Goal: Task Accomplishment & Management: Complete application form

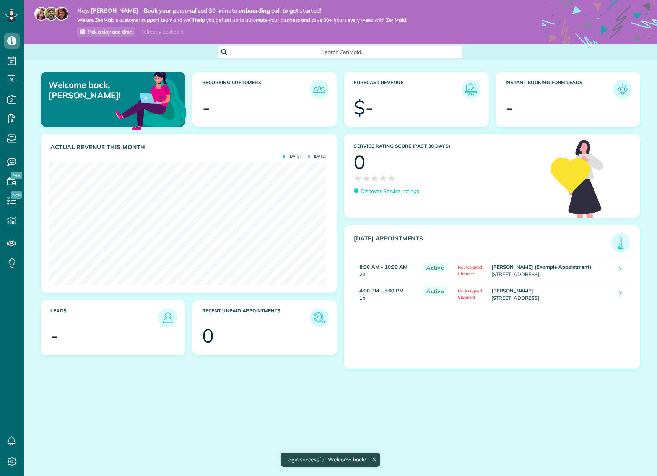
scroll to position [123, 277]
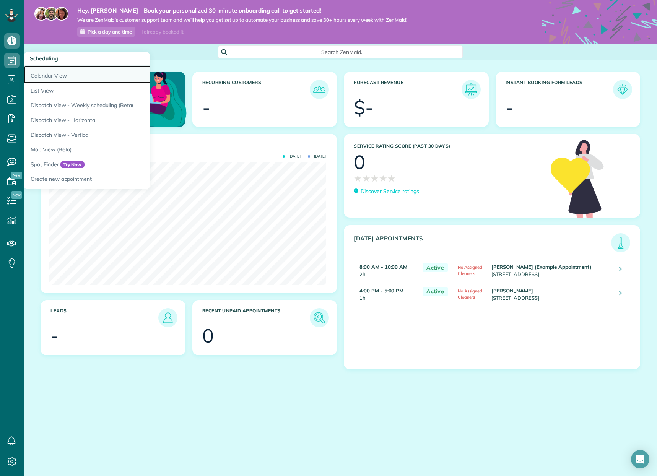
click at [44, 75] on link "Calendar View" at bounding box center [119, 75] width 191 height 18
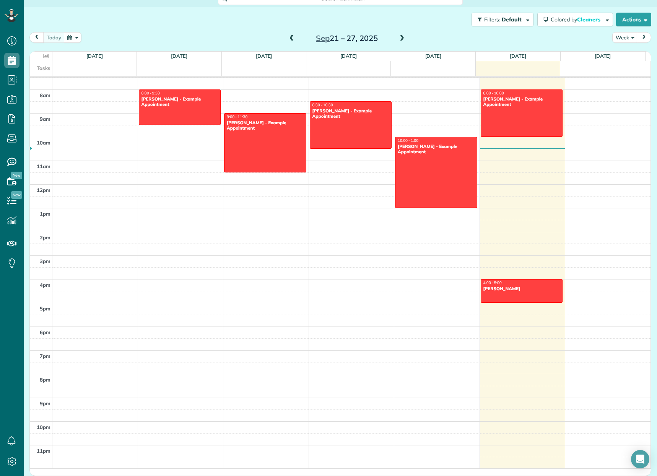
scroll to position [139, 0]
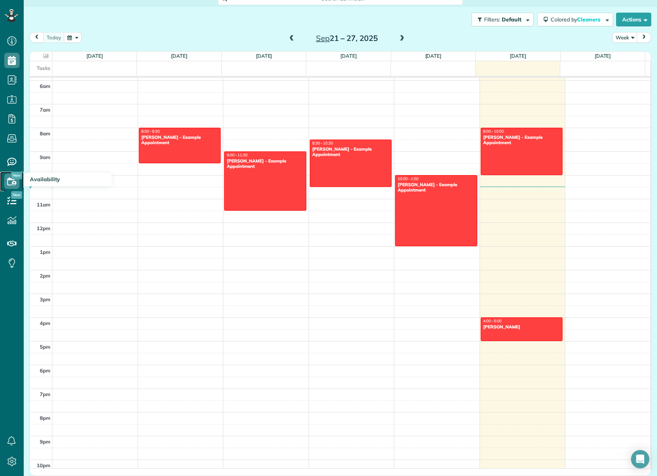
click at [10, 181] on icon at bounding box center [11, 181] width 15 height 15
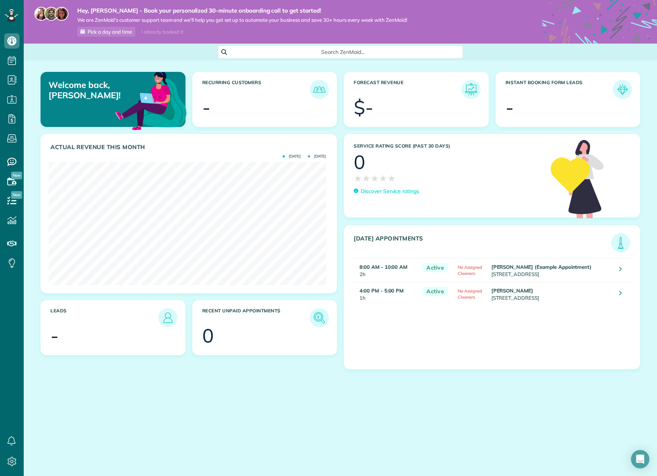
scroll to position [123, 277]
click at [619, 292] on icon at bounding box center [620, 293] width 3 height 8
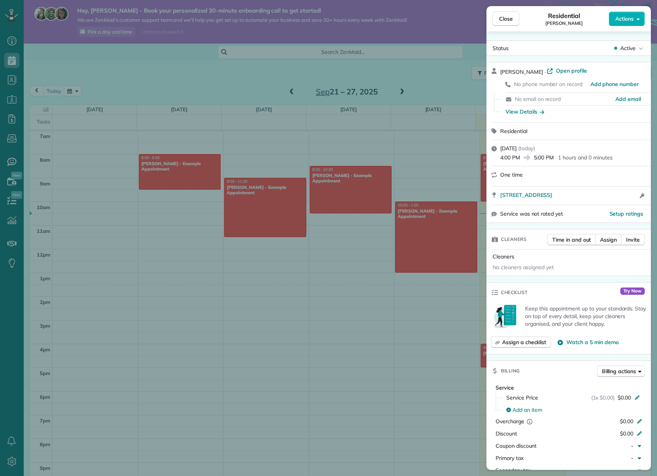
scroll to position [3, 3]
click at [609, 239] on span "Assign" at bounding box center [608, 240] width 17 height 8
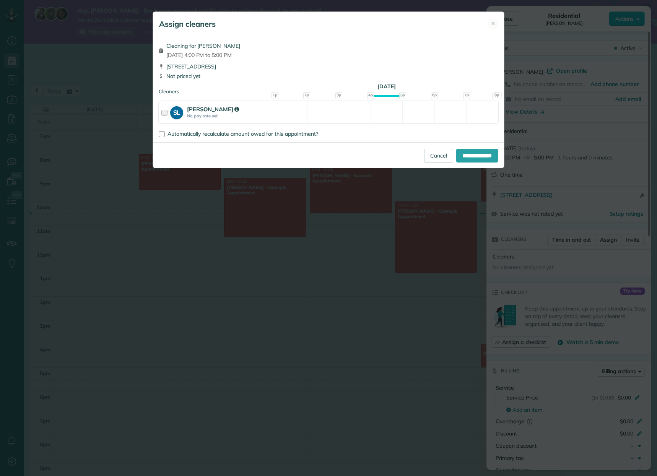
click at [164, 114] on div at bounding box center [165, 112] width 9 height 14
click at [466, 156] on input "**********" at bounding box center [477, 156] width 42 height 14
type input "**********"
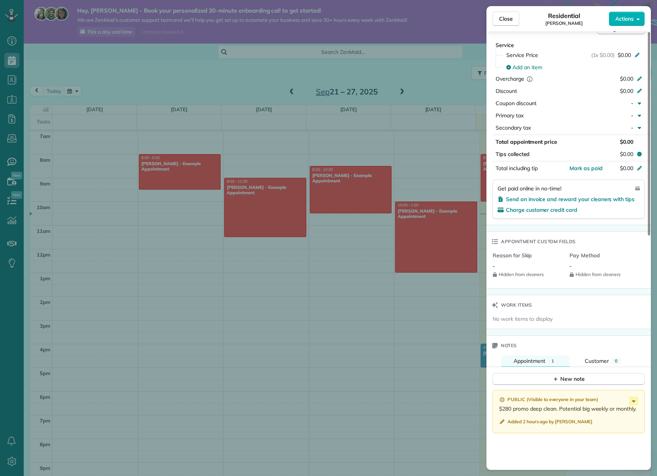
scroll to position [38, 0]
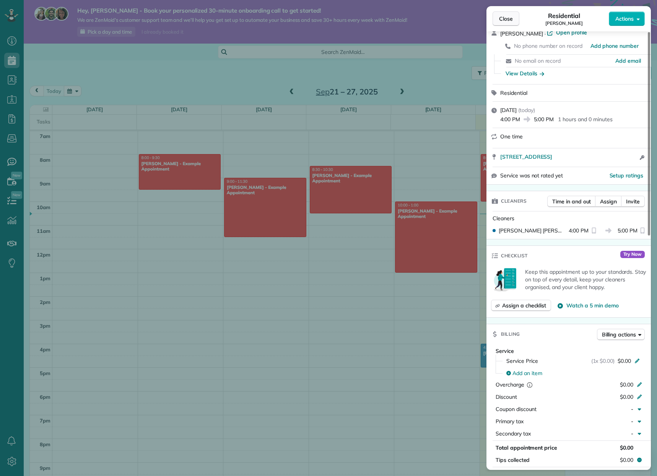
click at [510, 19] on span "Close" at bounding box center [506, 19] width 14 height 8
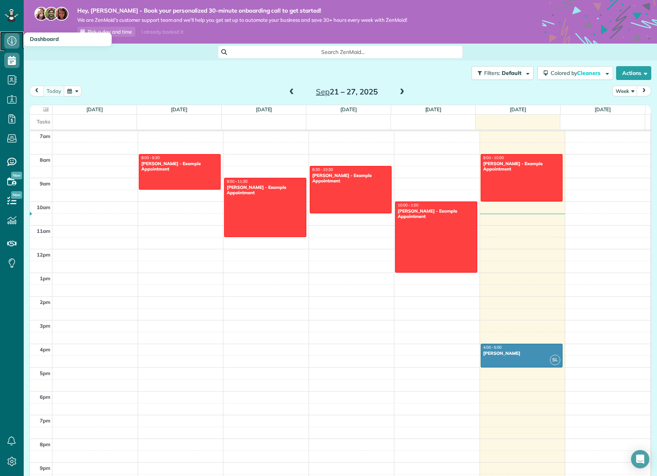
click at [10, 39] on icon at bounding box center [11, 40] width 15 height 15
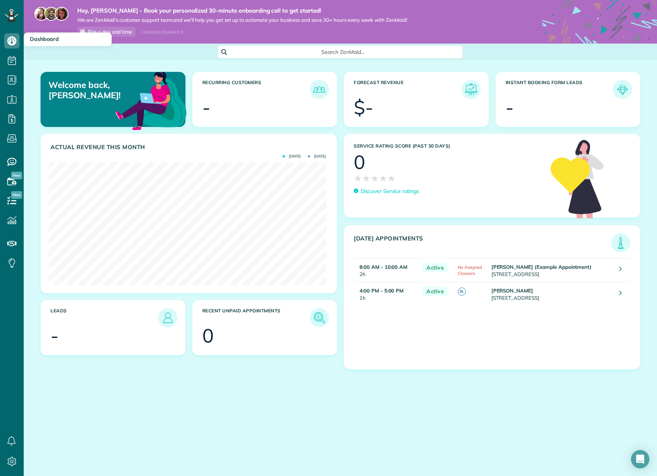
scroll to position [123, 277]
click at [12, 462] on icon at bounding box center [11, 461] width 15 height 15
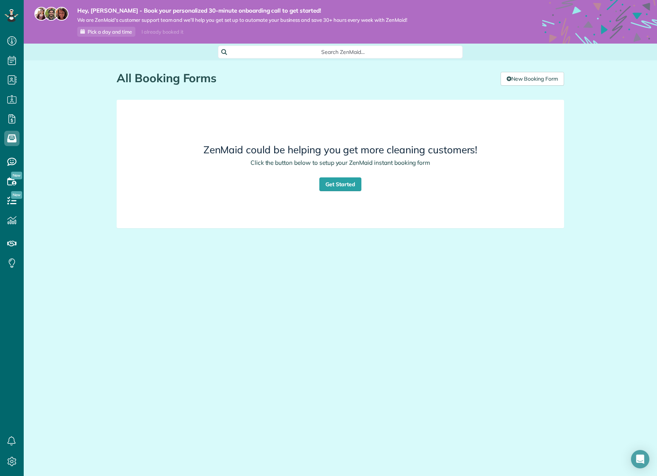
scroll to position [3, 3]
click at [344, 185] on link "Get Started" at bounding box center [340, 184] width 42 height 14
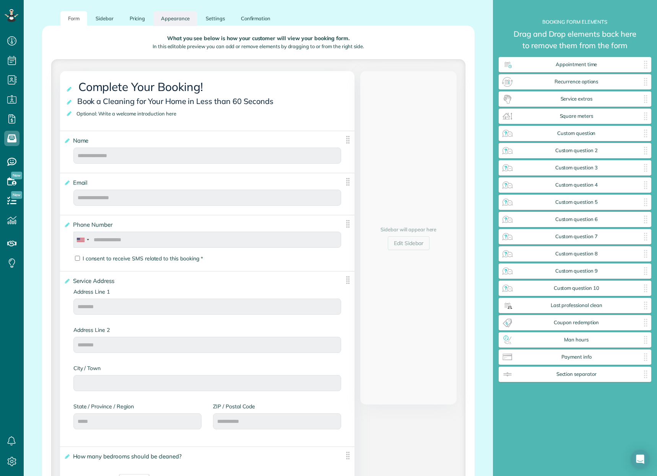
scroll to position [71, 0]
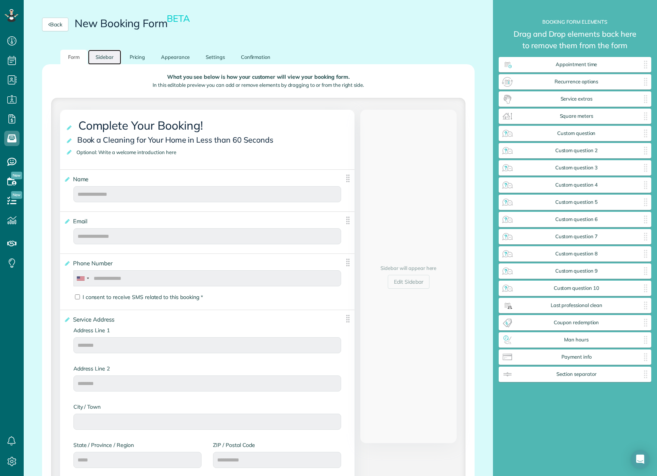
click at [107, 57] on link "Sidebar" at bounding box center [104, 57] width 33 height 15
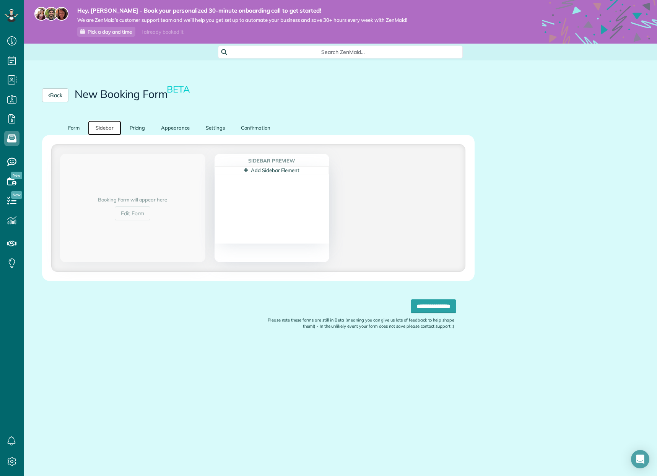
scroll to position [0, 0]
click at [138, 128] on link "Pricing" at bounding box center [137, 128] width 31 height 15
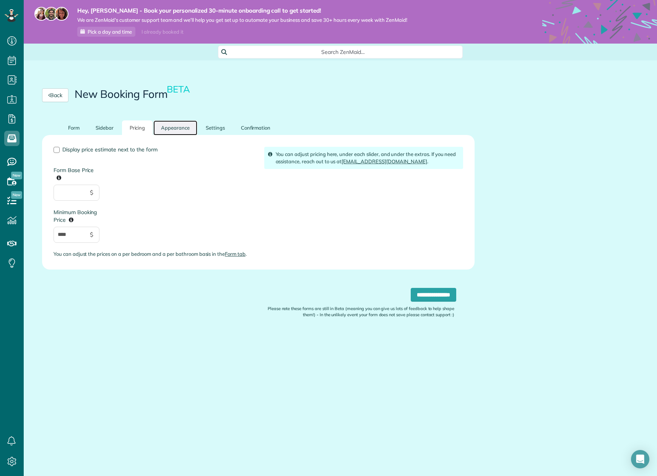
click at [168, 129] on link "Appearance" at bounding box center [175, 128] width 44 height 15
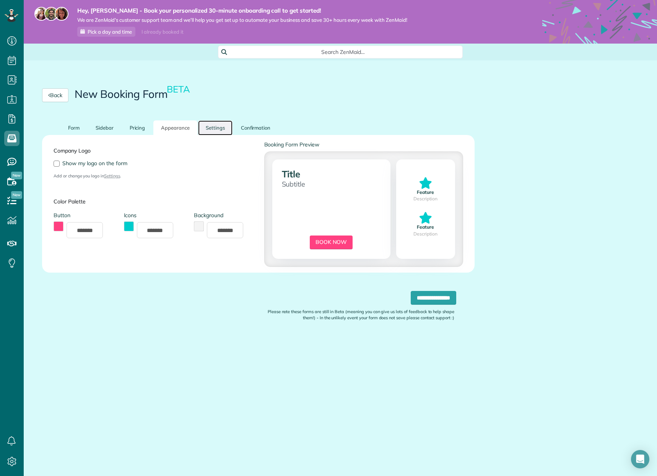
click at [207, 127] on link "Settings" at bounding box center [215, 128] width 34 height 15
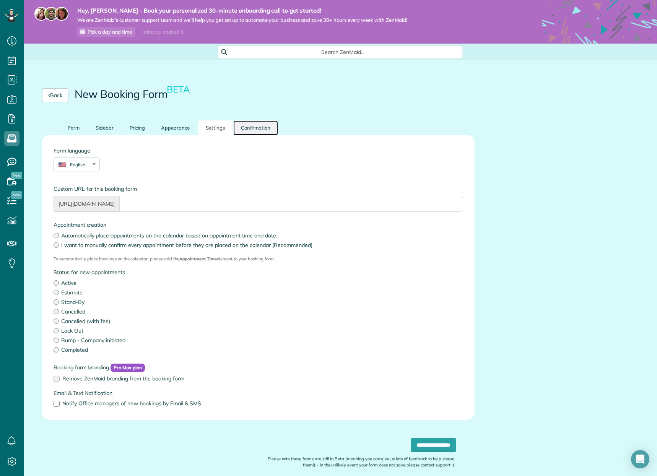
click at [256, 128] on link "Confirmation" at bounding box center [255, 128] width 45 height 15
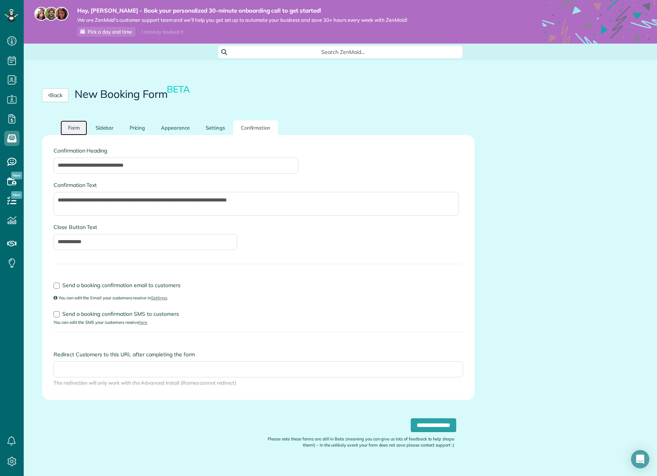
click at [70, 126] on link "Form" at bounding box center [73, 128] width 27 height 15
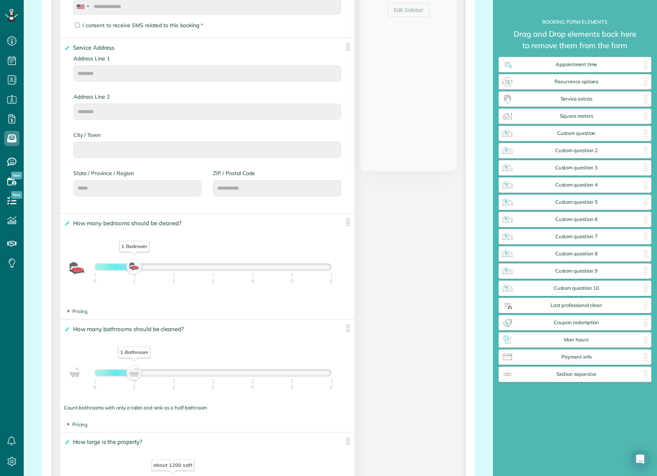
scroll to position [344, 0]
click at [68, 309] on icon at bounding box center [69, 309] width 2 height 7
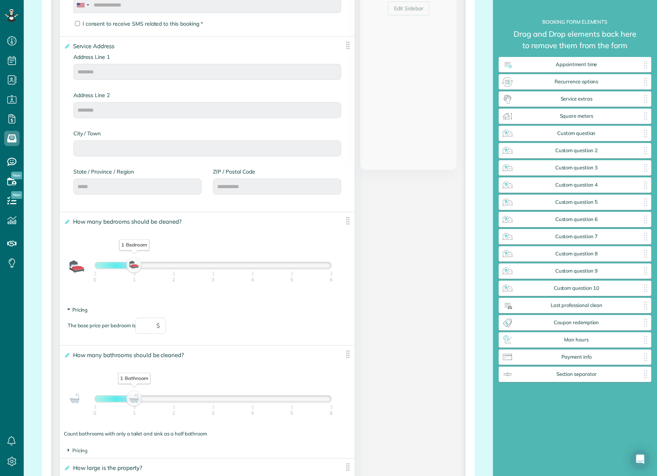
click at [68, 309] on icon at bounding box center [68, 310] width 7 height 2
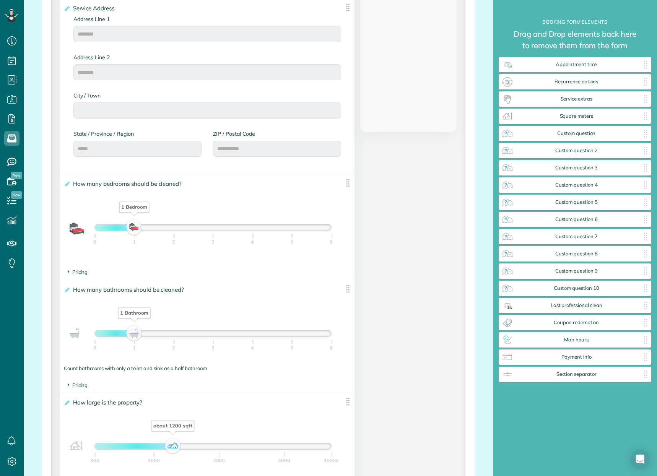
scroll to position [421, 0]
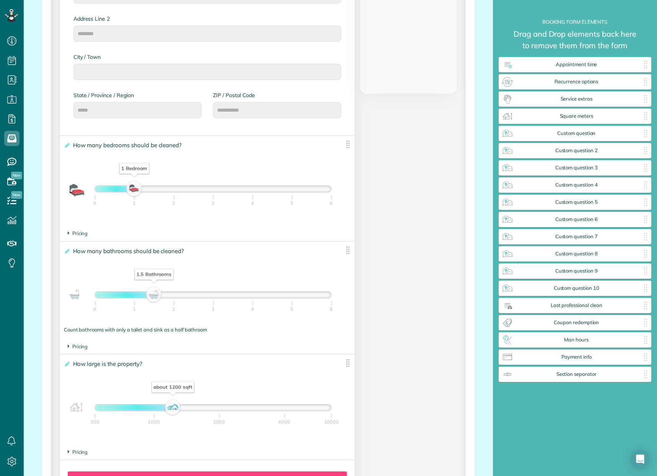
drag, startPoint x: 132, startPoint y: 294, endPoint x: 149, endPoint y: 295, distance: 16.9
click at [149, 295] on div "1.5 Bathrooms" at bounding box center [153, 295] width 13 height 11
drag, startPoint x: 153, startPoint y: 296, endPoint x: 133, endPoint y: 295, distance: 19.5
click at [133, 295] on div "1 Bathroom" at bounding box center [134, 295] width 13 height 11
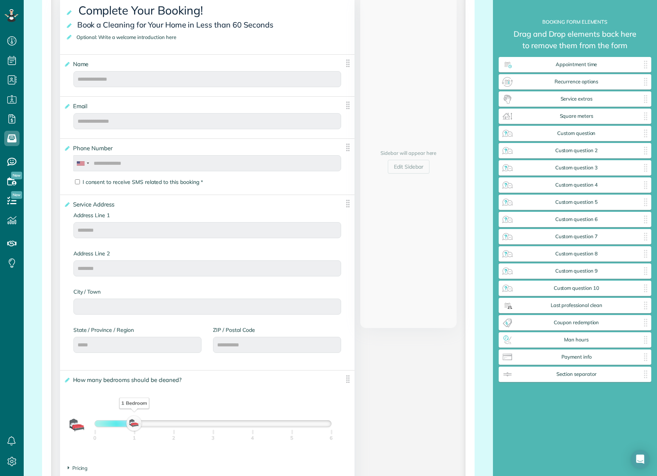
scroll to position [0, 0]
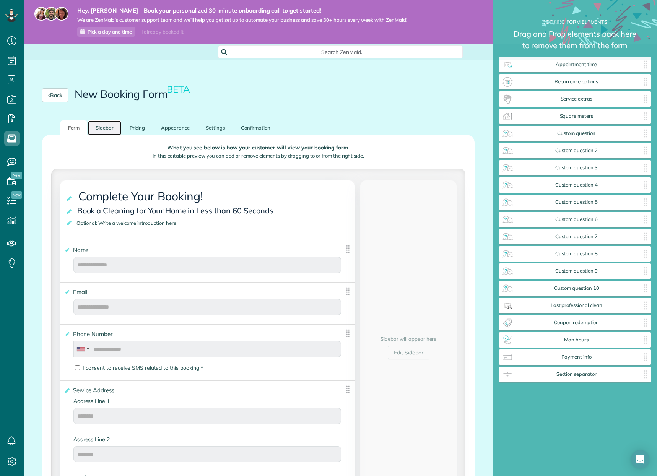
click at [104, 128] on link "Sidebar" at bounding box center [104, 128] width 33 height 15
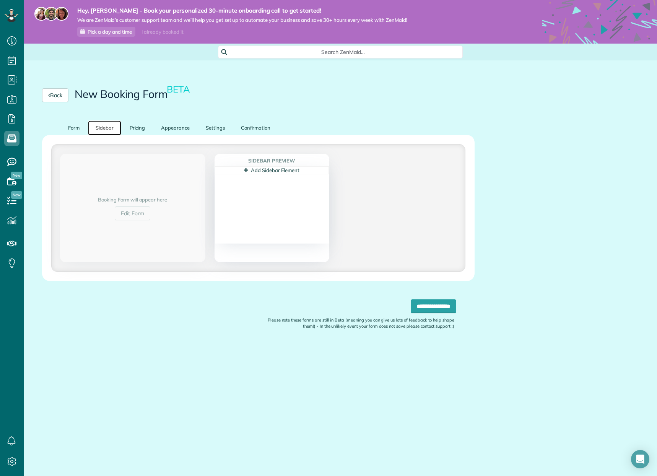
click at [246, 169] on icon at bounding box center [246, 170] width 4 height 5
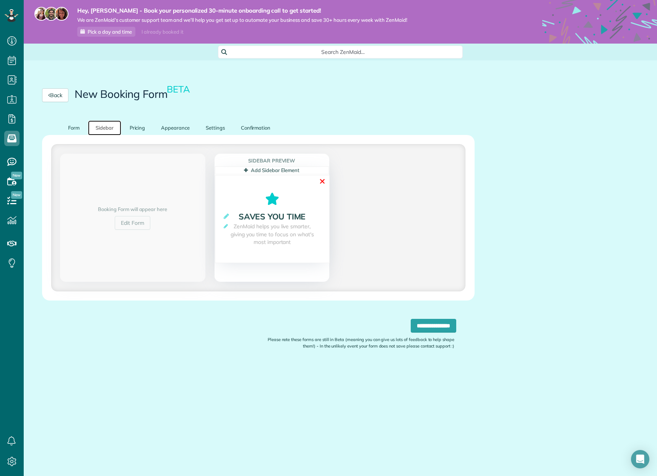
click at [321, 181] on link "✕" at bounding box center [322, 182] width 7 height 12
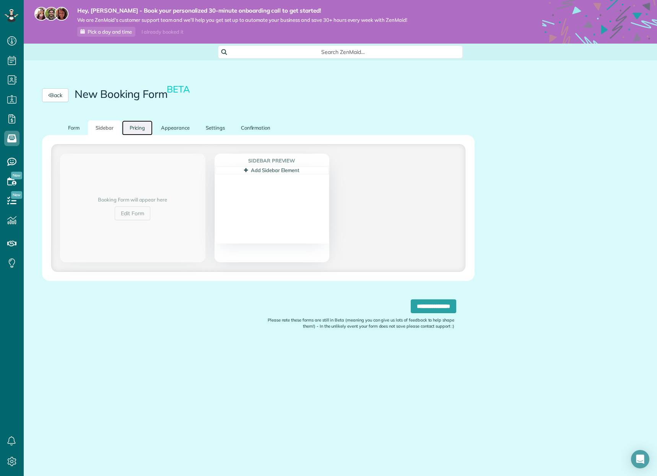
click at [137, 125] on link "Pricing" at bounding box center [137, 128] width 31 height 15
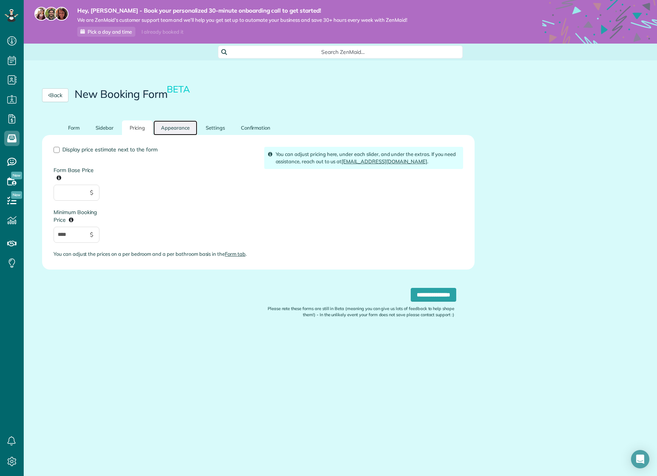
click at [176, 130] on link "Appearance" at bounding box center [175, 128] width 44 height 15
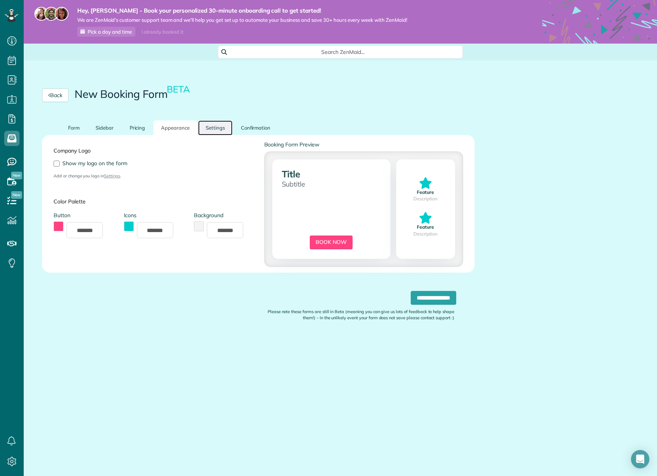
click at [213, 127] on link "Settings" at bounding box center [215, 128] width 34 height 15
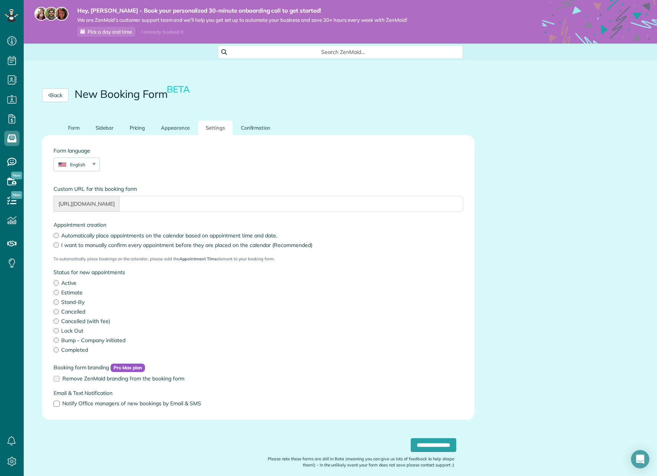
drag, startPoint x: 135, startPoint y: 202, endPoint x: 52, endPoint y: 203, distance: 82.6
click at [52, 203] on div "Custom URL for this booking form https://app.zenmaid.com/book/" at bounding box center [258, 198] width 421 height 27
click at [58, 95] on link "Back" at bounding box center [55, 95] width 26 height 14
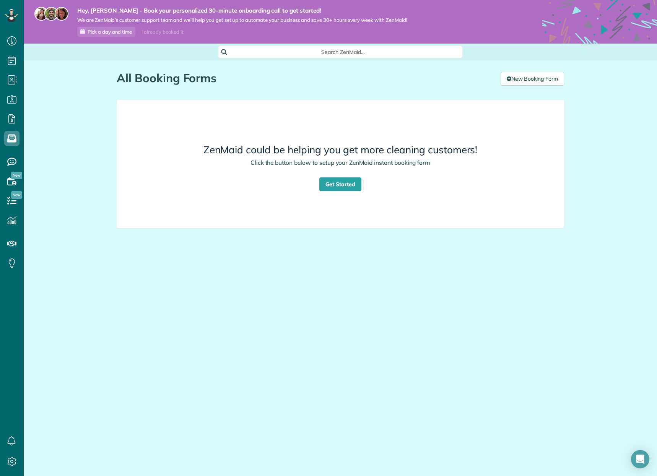
scroll to position [3, 3]
click at [336, 186] on link "Get Started" at bounding box center [340, 184] width 42 height 14
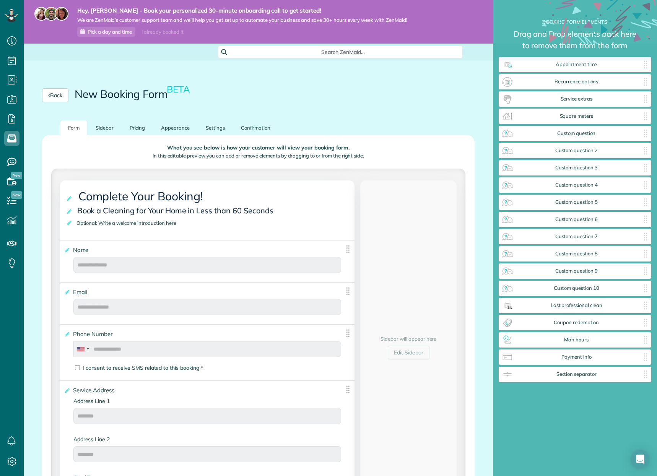
scroll to position [3, 0]
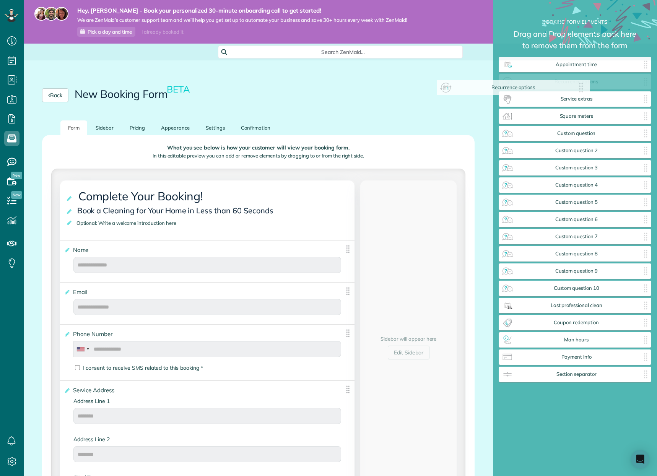
drag, startPoint x: 590, startPoint y: 84, endPoint x: 487, endPoint y: 93, distance: 104.1
click at [487, 93] on body "Dashboard Scheduling Calendar View List View" at bounding box center [328, 238] width 657 height 476
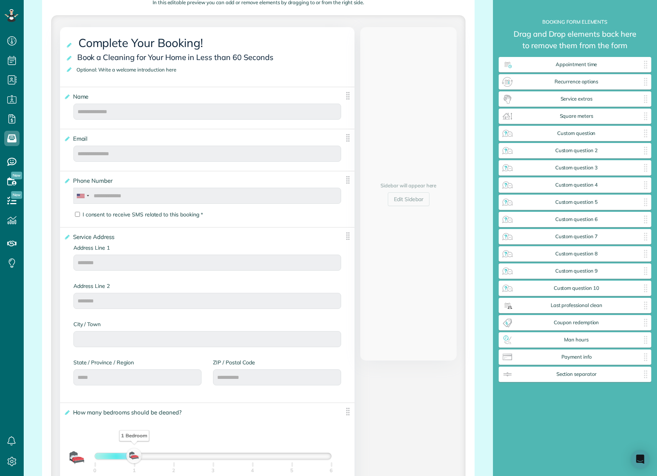
scroll to position [115, 0]
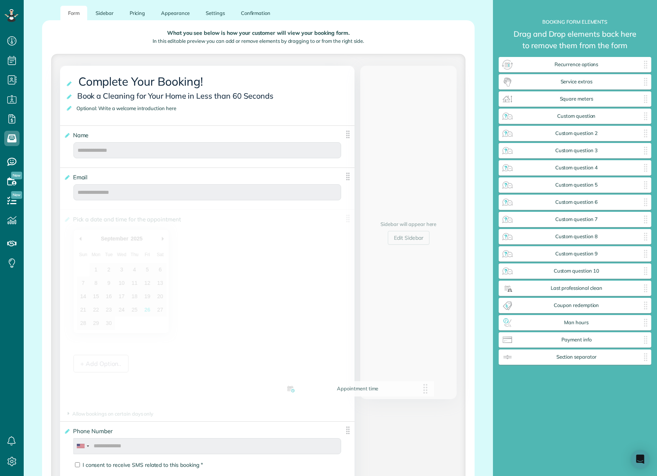
drag, startPoint x: 546, startPoint y: 67, endPoint x: 186, endPoint y: 422, distance: 505.3
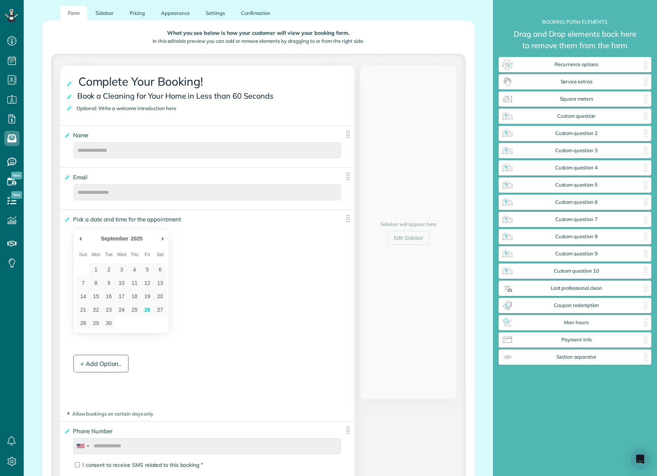
click at [93, 364] on div "+ Add Option.." at bounding box center [100, 364] width 55 height 18
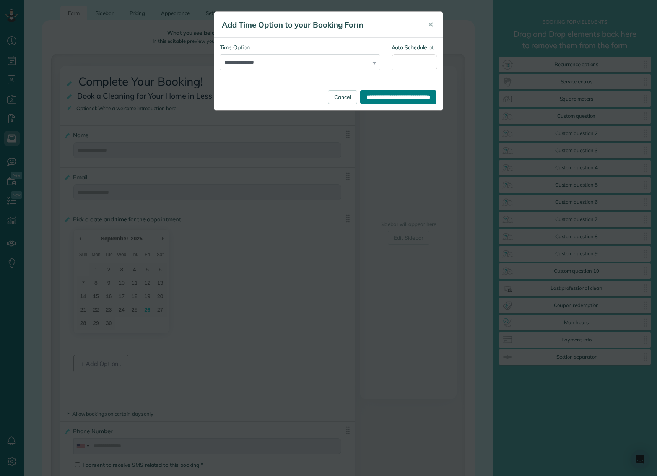
click at [375, 97] on input "**********" at bounding box center [398, 97] width 76 height 14
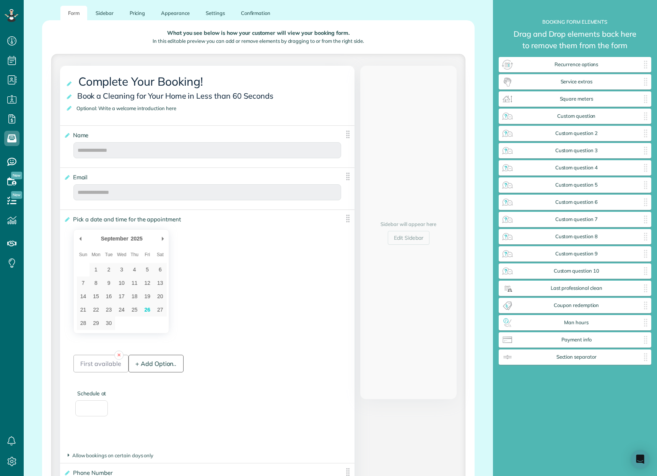
click at [157, 365] on div "+ Add Option.." at bounding box center [156, 364] width 55 height 18
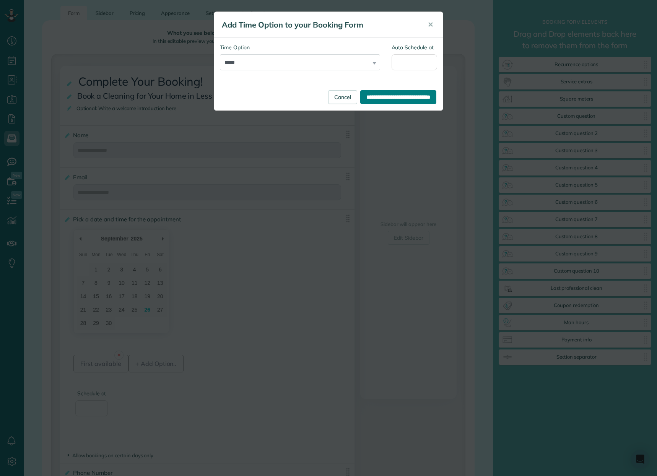
click at [376, 95] on input "**********" at bounding box center [398, 97] width 76 height 14
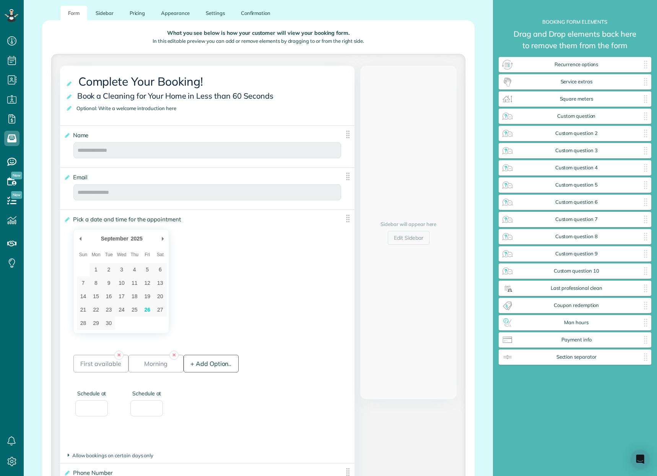
click at [215, 365] on div "+ Add Option.." at bounding box center [211, 364] width 55 height 18
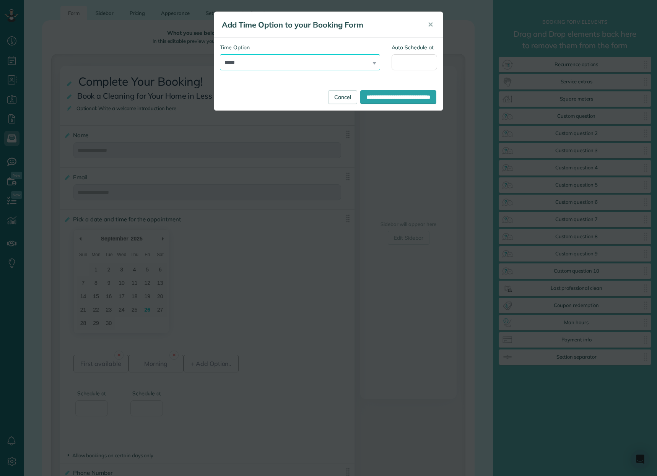
select select "*********"
click at [366, 96] on input "**********" at bounding box center [398, 97] width 76 height 14
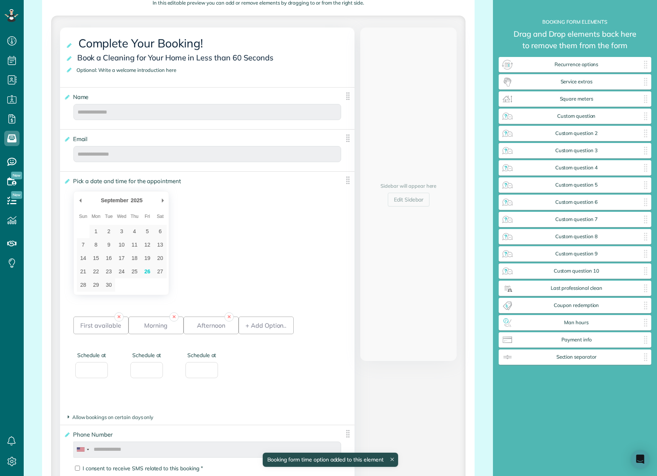
scroll to position [191, 0]
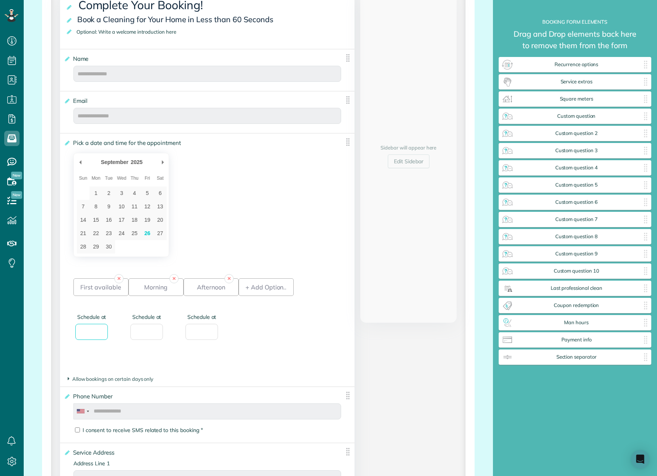
click at [93, 331] on input "Schedule at" at bounding box center [91, 332] width 33 height 16
click at [284, 182] on div "September ******* ******** ***** ***** *** **** **** ****** ********* ******* *…" at bounding box center [207, 205] width 268 height 104
type div "2025-10-06"
click at [92, 290] on div "First available" at bounding box center [100, 287] width 55 height 18
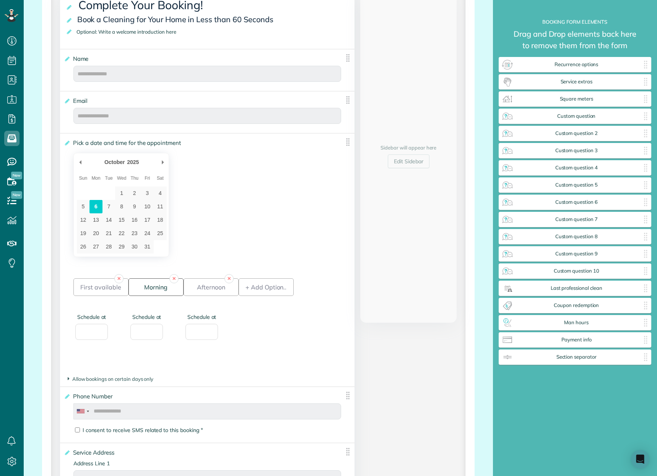
click at [150, 286] on div "Morning" at bounding box center [156, 287] width 55 height 18
click at [203, 285] on div "Afternoon" at bounding box center [211, 287] width 55 height 18
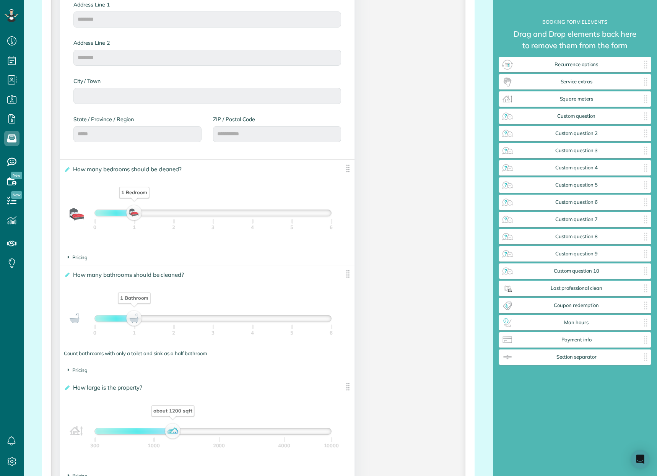
scroll to position [803, 0]
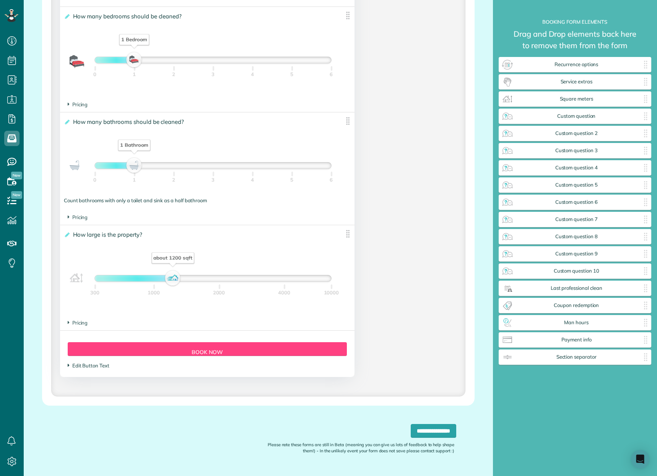
click at [68, 366] on icon at bounding box center [69, 365] width 2 height 7
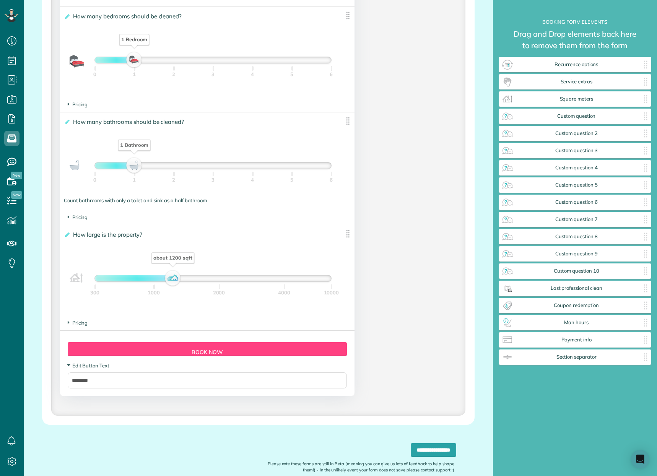
click at [68, 366] on icon at bounding box center [68, 366] width 7 height 2
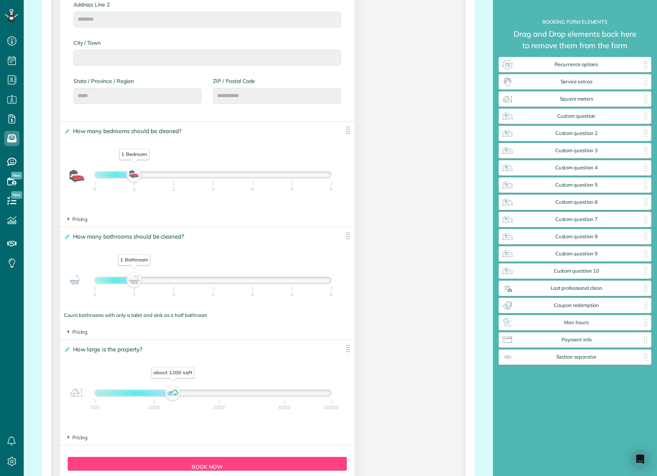
scroll to position [822, 0]
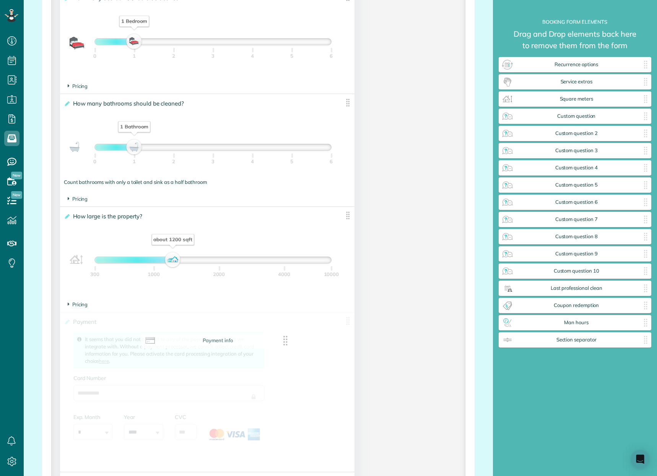
drag, startPoint x: 597, startPoint y: 339, endPoint x: 176, endPoint y: 344, distance: 421.2
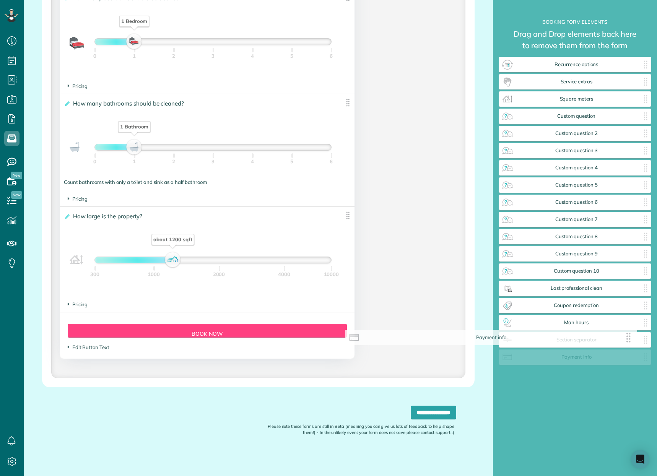
click at [641, 341] on img at bounding box center [646, 340] width 12 height 12
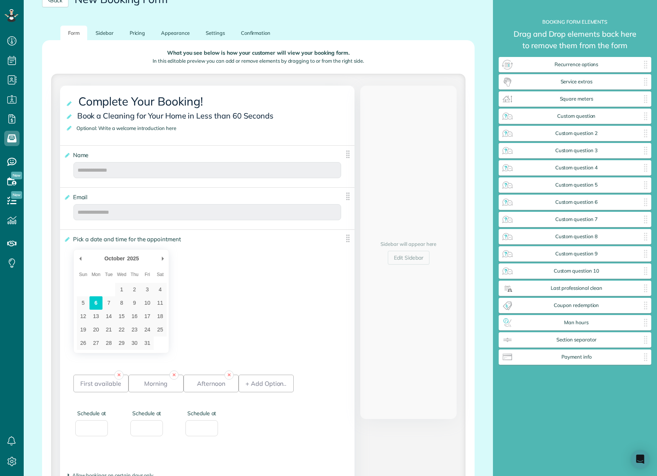
scroll to position [0, 0]
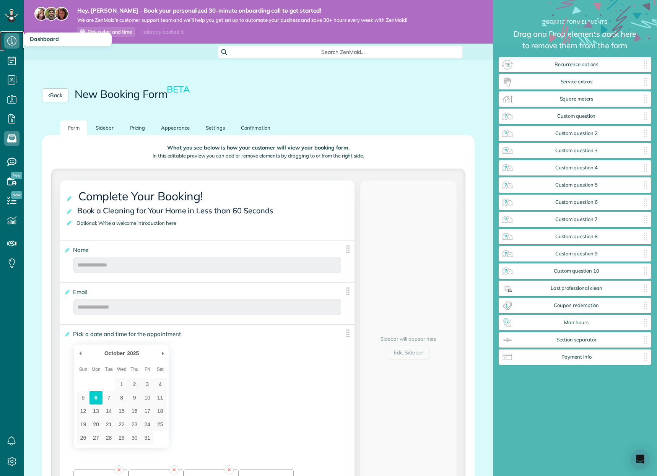
click at [11, 42] on use at bounding box center [11, 40] width 9 height 9
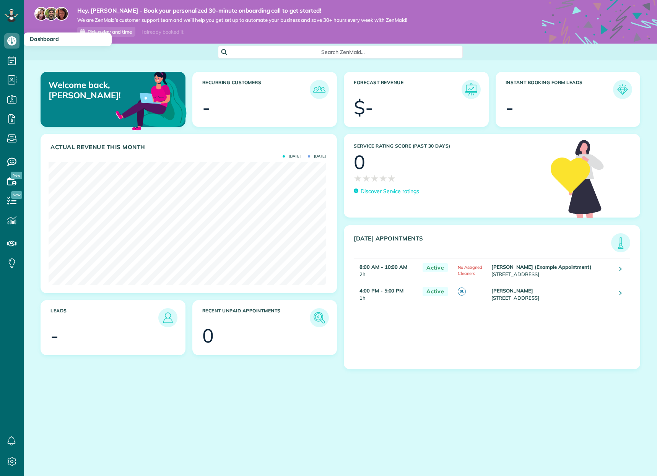
scroll to position [123, 277]
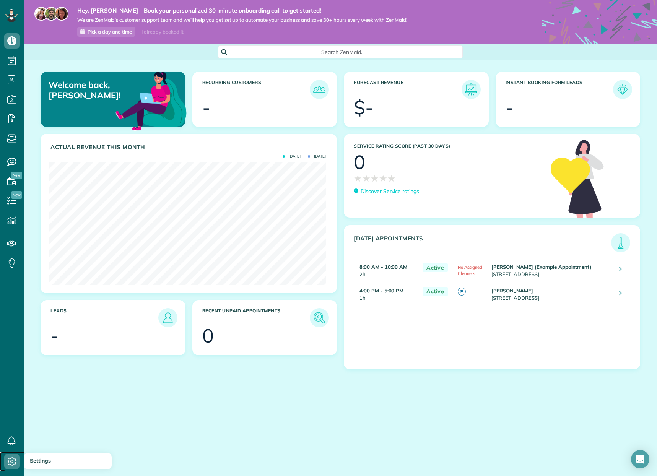
click at [9, 461] on use at bounding box center [12, 461] width 9 height 9
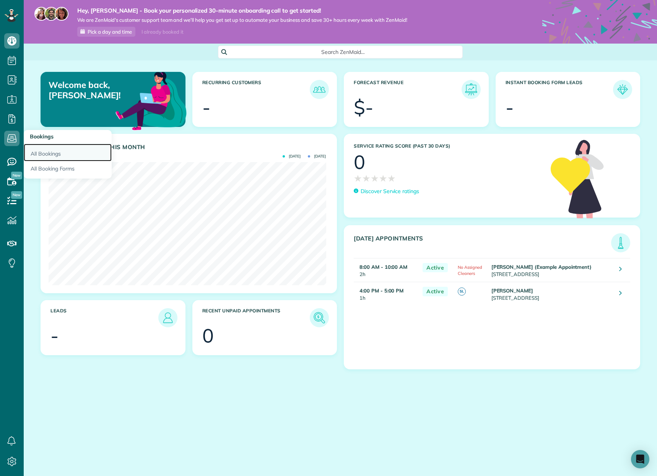
click at [60, 154] on link "All Bookings" at bounding box center [68, 153] width 88 height 18
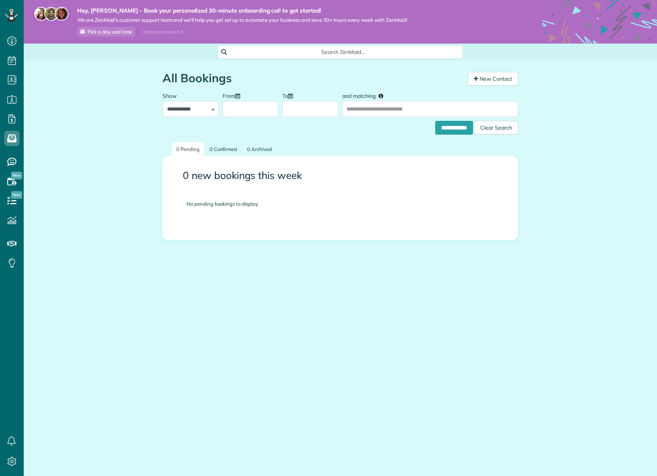
scroll to position [3, 3]
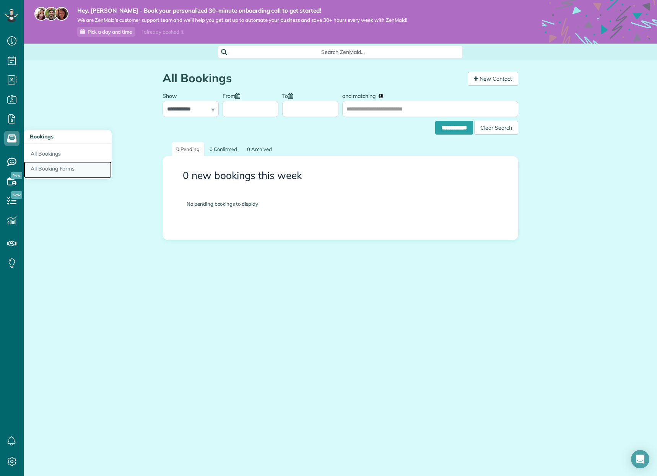
click at [56, 169] on link "All Booking Forms" at bounding box center [68, 170] width 88 height 18
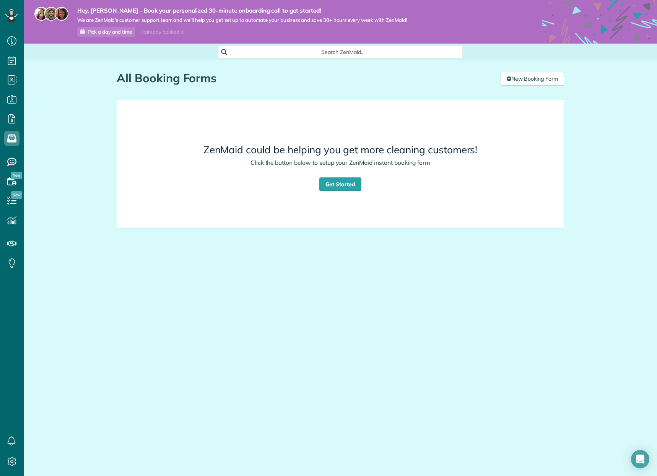
scroll to position [3, 3]
click at [344, 184] on link "Get Started" at bounding box center [340, 184] width 42 height 14
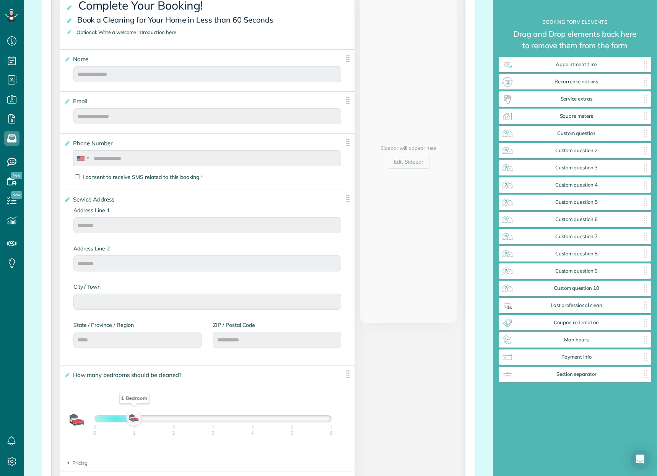
scroll to position [230, 0]
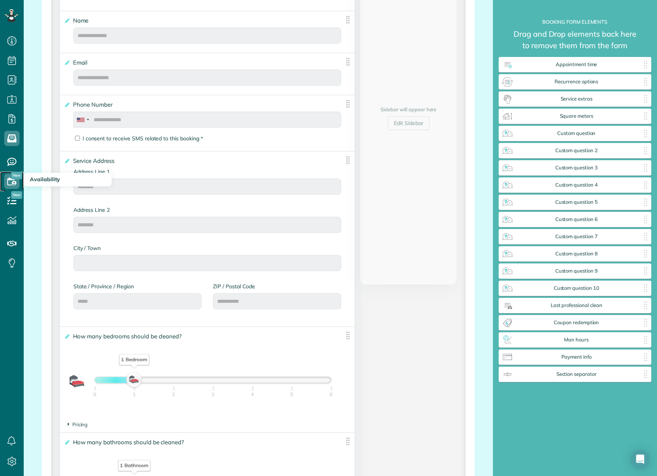
click at [15, 180] on icon at bounding box center [11, 181] width 15 height 15
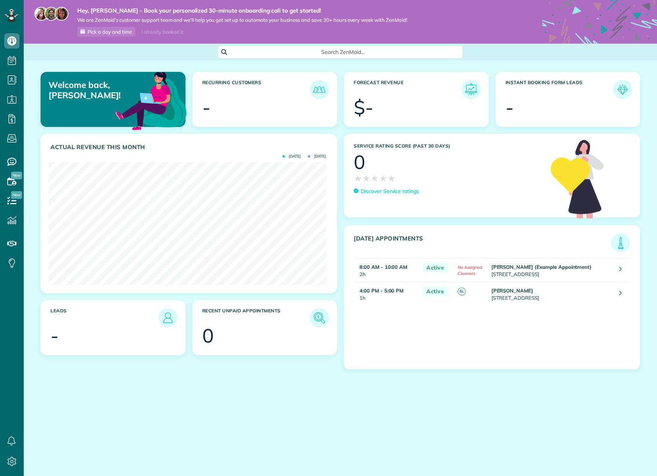
scroll to position [123, 277]
click at [13, 461] on icon at bounding box center [11, 461] width 15 height 15
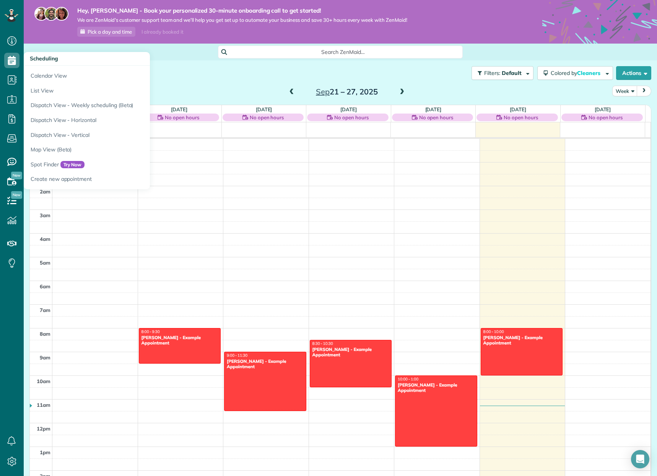
scroll to position [166, 0]
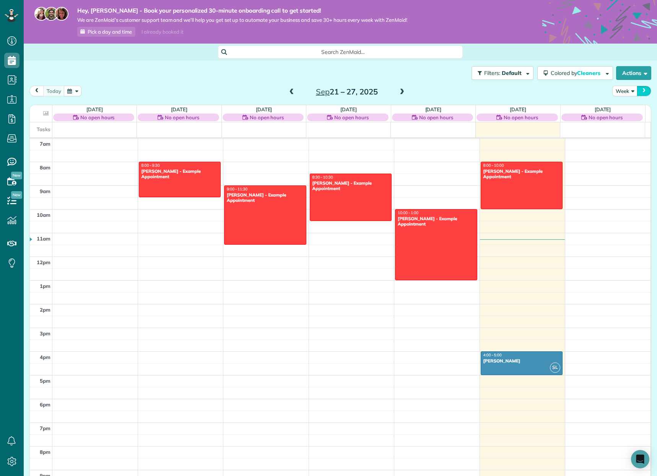
click at [641, 92] on span "next" at bounding box center [644, 90] width 6 height 5
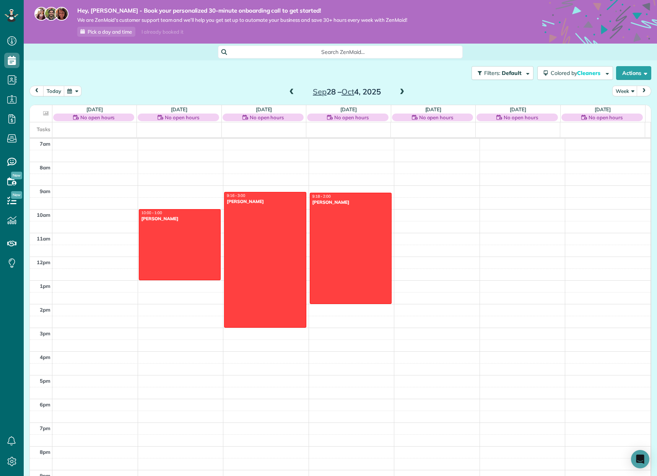
click at [186, 118] on span "No open hours" at bounding box center [182, 118] width 34 height 8
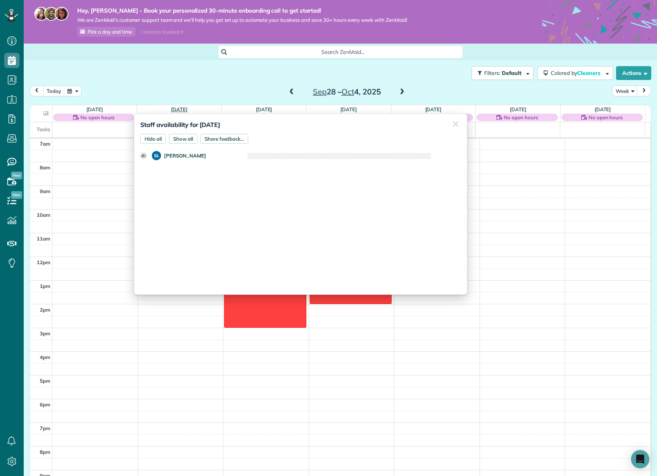
click at [177, 110] on link "[DATE]" at bounding box center [179, 109] width 16 height 6
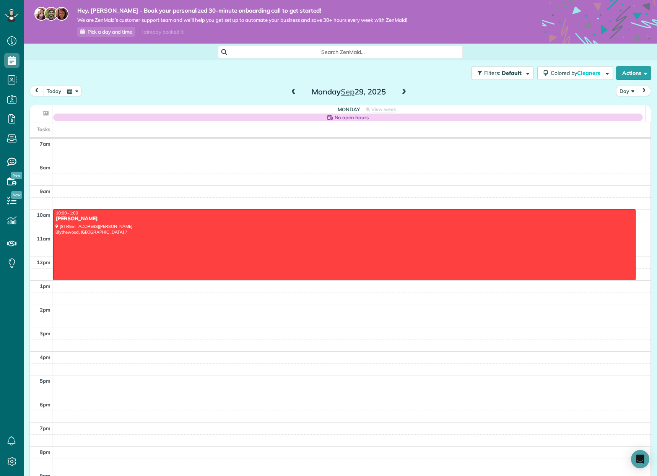
click at [37, 88] on span "prev" at bounding box center [37, 90] width 6 height 5
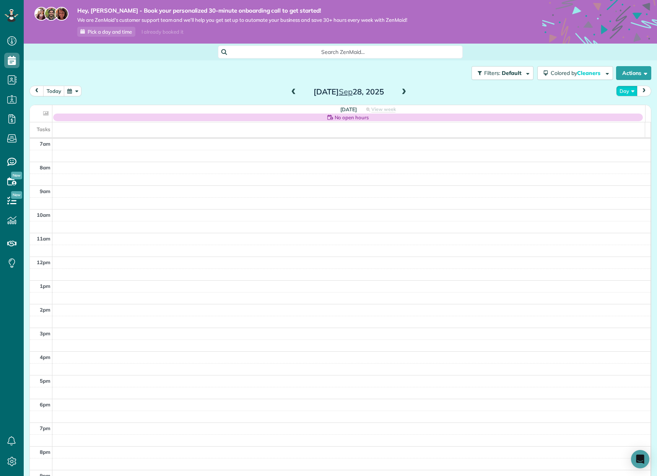
click at [621, 88] on button "Day" at bounding box center [626, 91] width 21 height 10
click at [626, 128] on link "Week" at bounding box center [647, 124] width 60 height 15
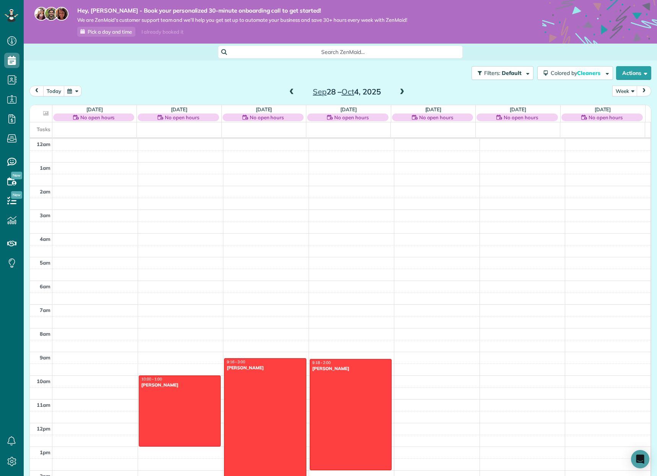
scroll to position [166, 0]
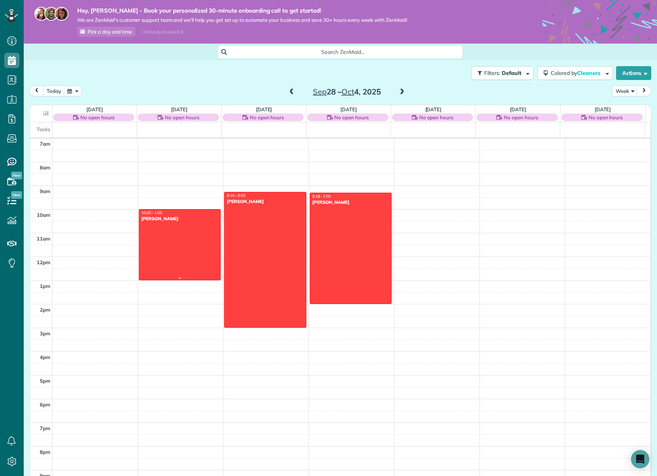
click at [170, 241] on div at bounding box center [179, 245] width 81 height 70
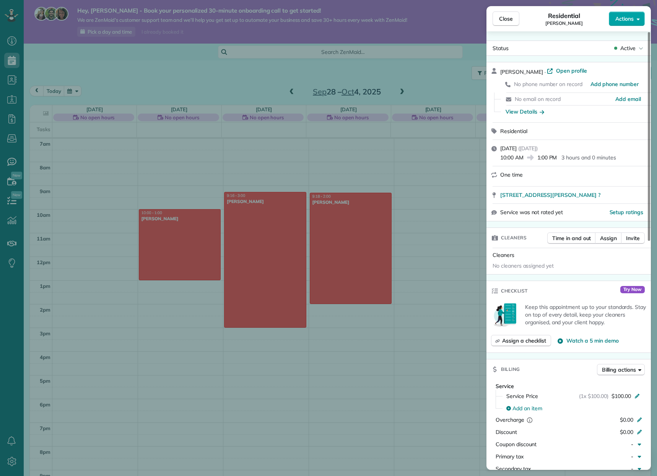
click at [637, 16] on icon "button" at bounding box center [638, 19] width 3 height 6
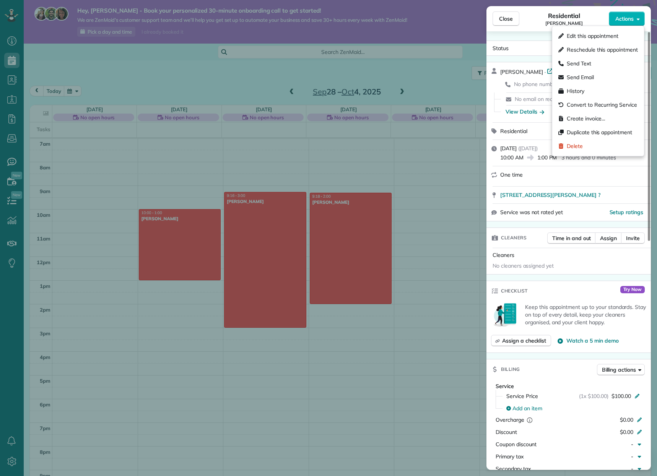
click at [428, 225] on div "Close Residential Susan Actions Status Active Susan · Open profile No phone num…" at bounding box center [328, 238] width 657 height 476
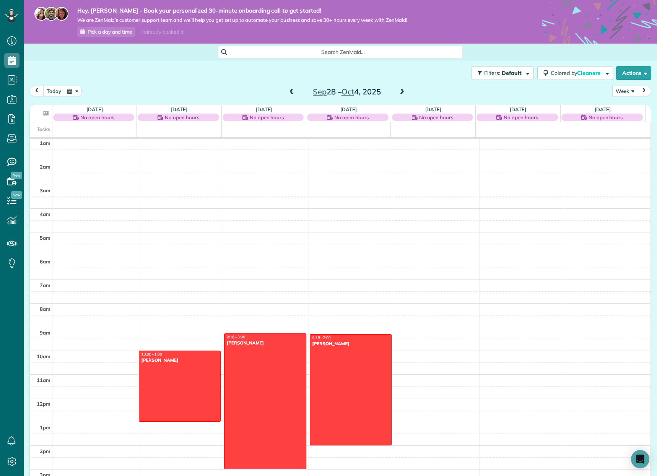
scroll to position [101, 0]
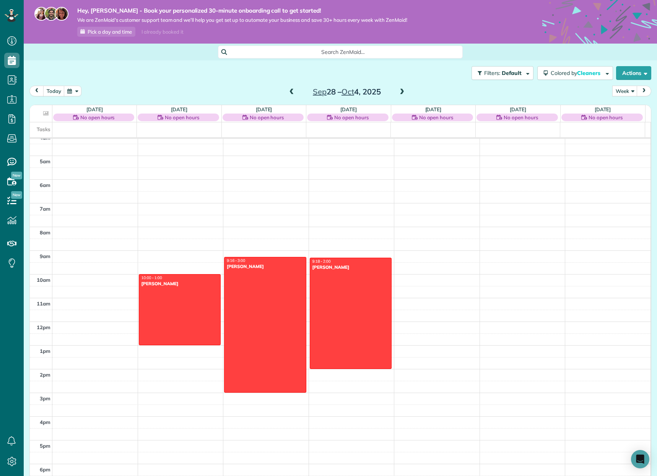
click at [641, 92] on span "next" at bounding box center [644, 90] width 6 height 5
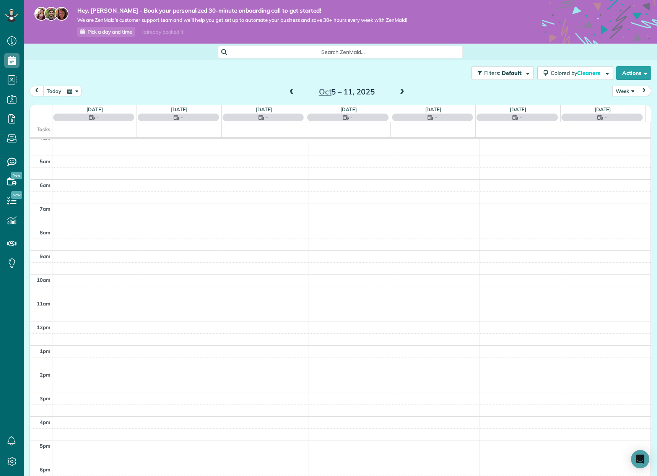
scroll to position [166, 0]
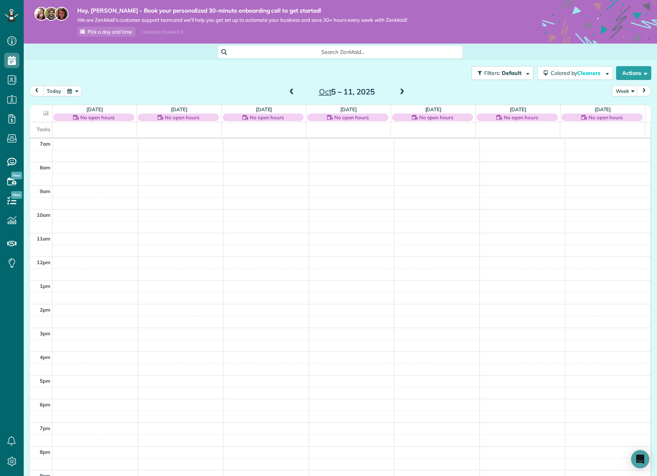
click at [641, 90] on span "next" at bounding box center [644, 90] width 6 height 5
click at [34, 91] on span "prev" at bounding box center [37, 90] width 6 height 5
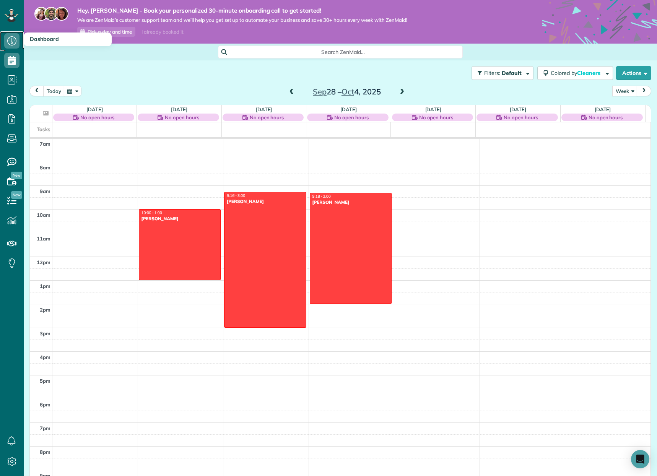
click at [9, 39] on icon at bounding box center [11, 40] width 15 height 15
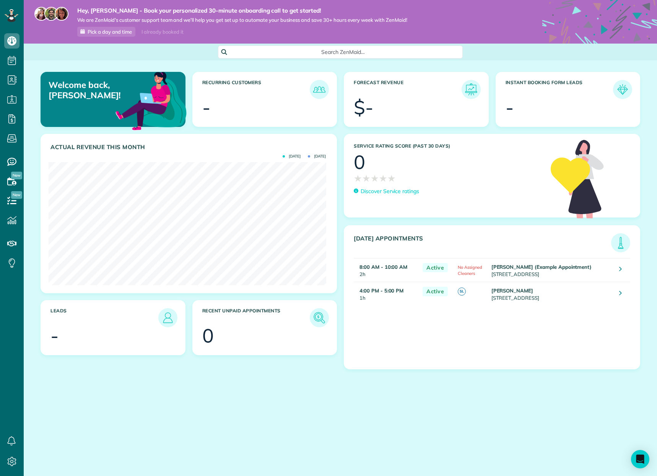
scroll to position [123, 277]
click at [467, 90] on img at bounding box center [471, 90] width 18 height 18
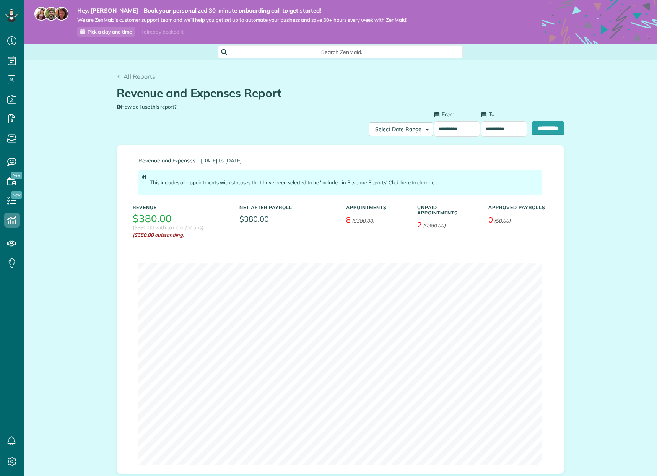
type input "**********"
click at [505, 129] on input "**********" at bounding box center [504, 129] width 46 height 16
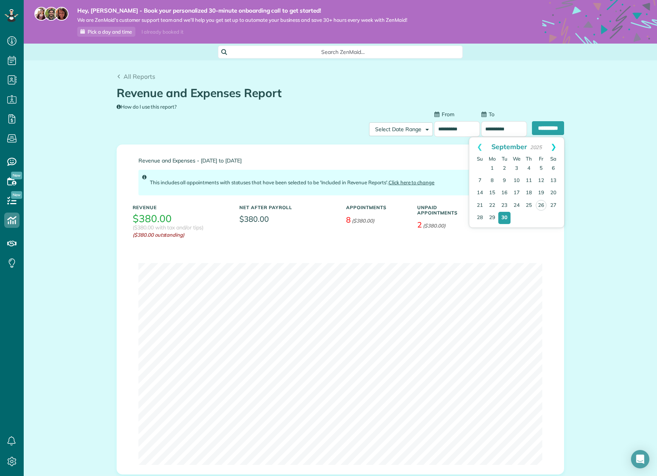
click at [553, 145] on link "Next" at bounding box center [553, 146] width 21 height 19
click at [541, 218] on link "31" at bounding box center [541, 218] width 12 height 12
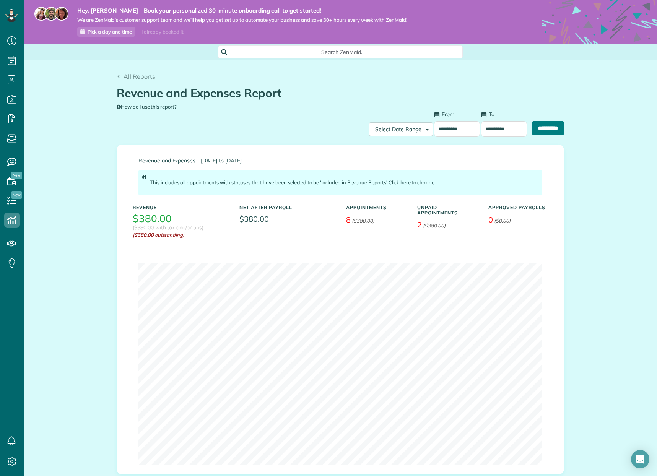
click at [536, 127] on input "**********" at bounding box center [548, 128] width 32 height 14
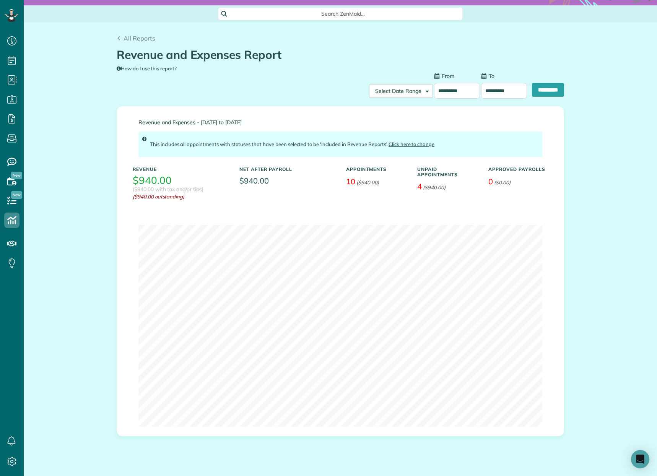
click at [505, 94] on input "**********" at bounding box center [504, 91] width 46 height 16
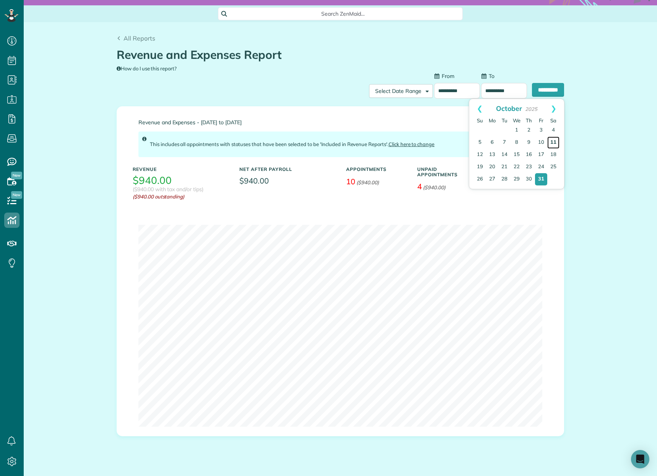
click at [554, 142] on link "11" at bounding box center [553, 143] width 12 height 12
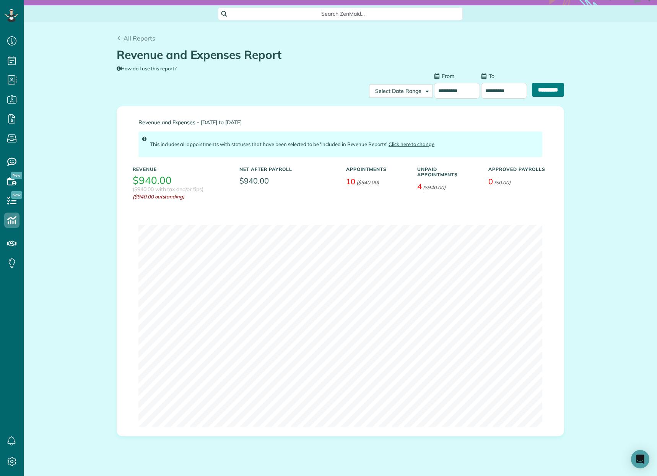
click at [542, 88] on input "**********" at bounding box center [548, 90] width 32 height 14
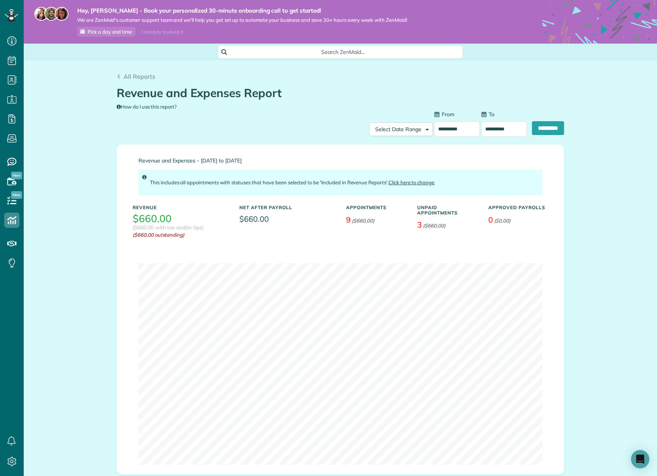
click at [506, 129] on input "**********" at bounding box center [504, 129] width 46 height 16
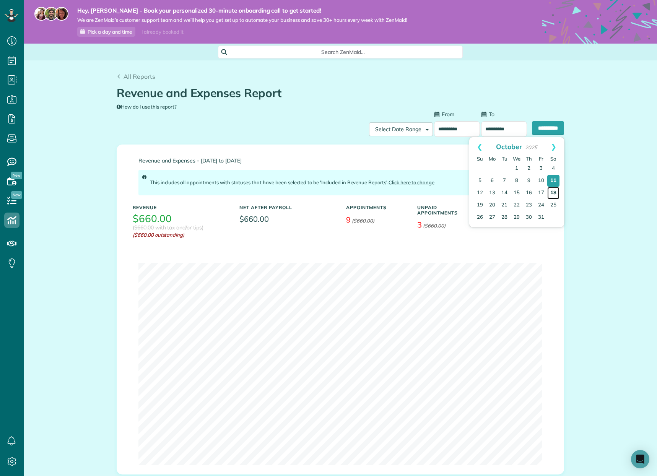
click at [552, 192] on link "18" at bounding box center [553, 193] width 12 height 12
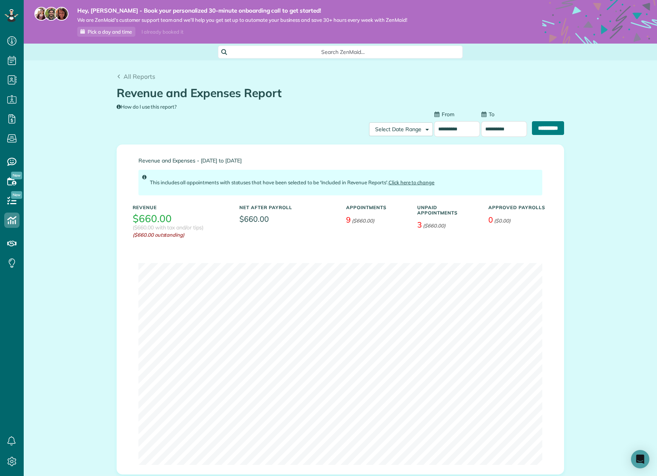
click at [541, 129] on input "**********" at bounding box center [548, 128] width 32 height 14
click at [505, 130] on input "**********" at bounding box center [504, 129] width 46 height 16
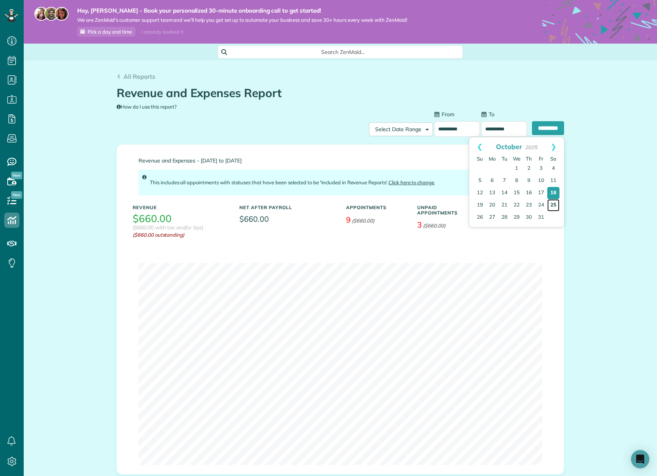
click at [552, 207] on link "25" at bounding box center [553, 205] width 12 height 12
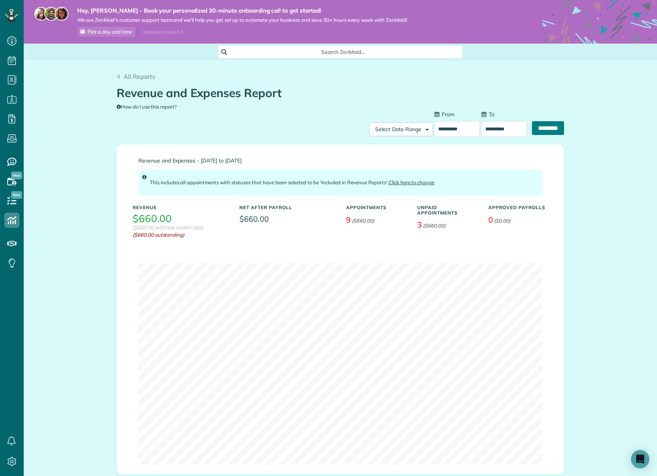
click at [539, 130] on input "**********" at bounding box center [548, 128] width 32 height 14
click at [503, 127] on input "**********" at bounding box center [504, 129] width 46 height 16
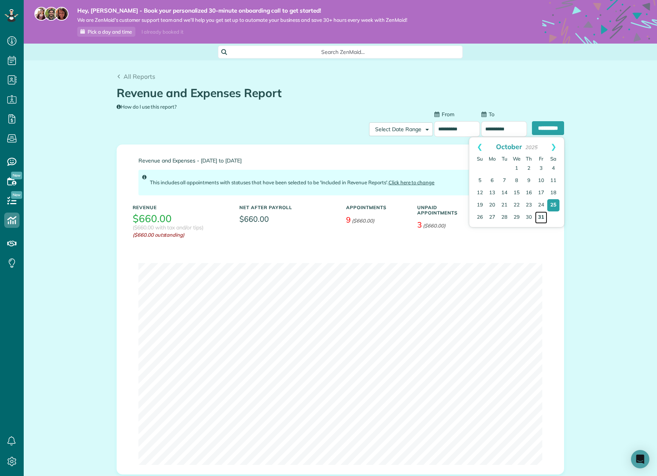
click at [542, 215] on link "31" at bounding box center [541, 218] width 12 height 12
type input "**********"
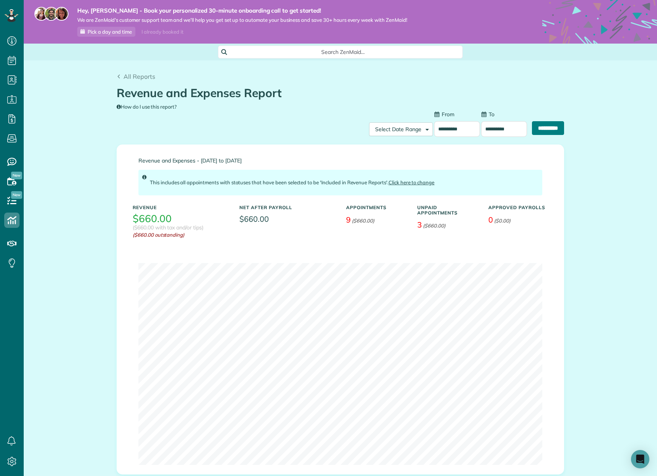
click at [542, 126] on input "**********" at bounding box center [548, 128] width 32 height 14
click at [350, 220] on span "10" at bounding box center [350, 220] width 9 height 10
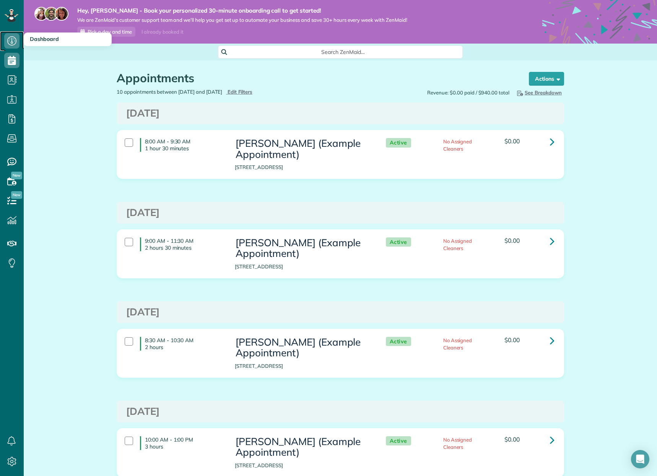
click at [11, 38] on icon at bounding box center [11, 40] width 15 height 15
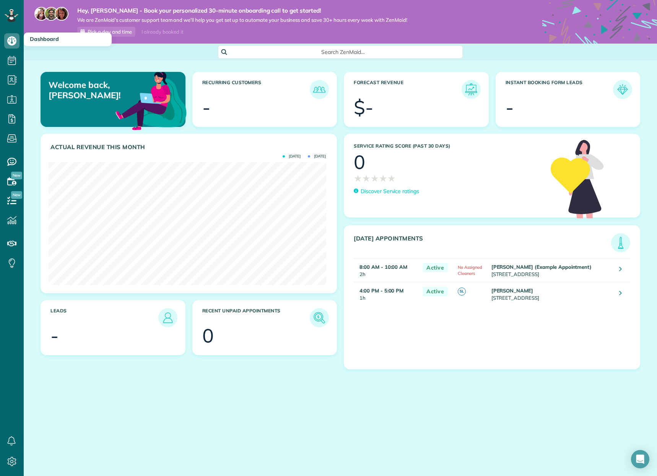
scroll to position [123, 277]
click at [11, 201] on icon at bounding box center [11, 200] width 15 height 15
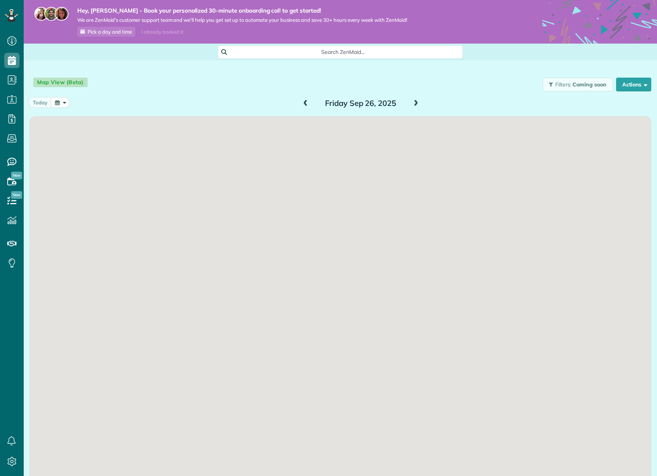
scroll to position [3, 3]
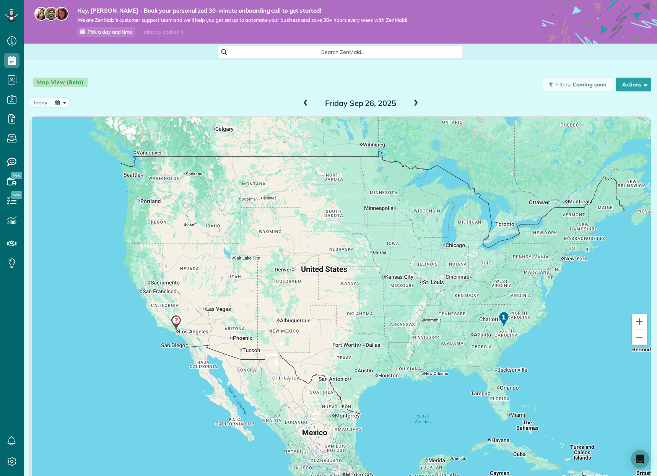
click at [412, 104] on span at bounding box center [416, 103] width 8 height 7
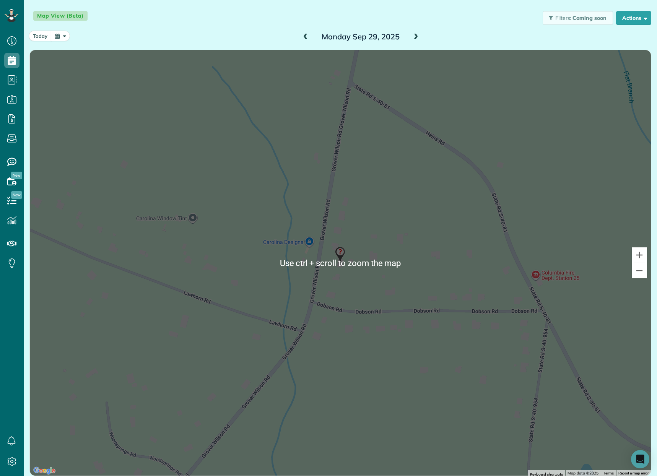
scroll to position [28, 0]
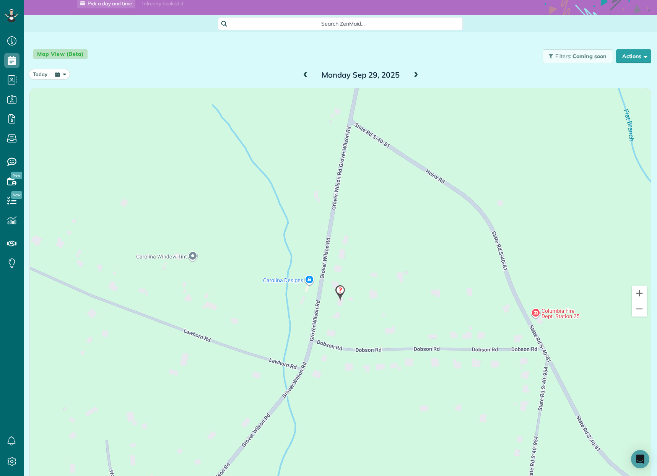
click at [414, 75] on span at bounding box center [416, 75] width 8 height 7
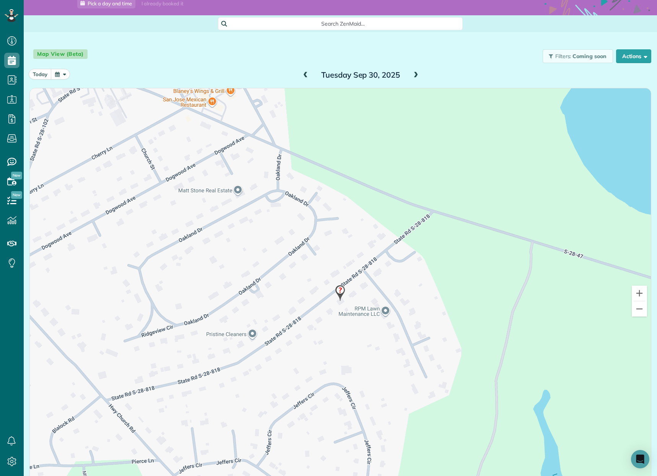
click at [413, 75] on span at bounding box center [416, 75] width 8 height 7
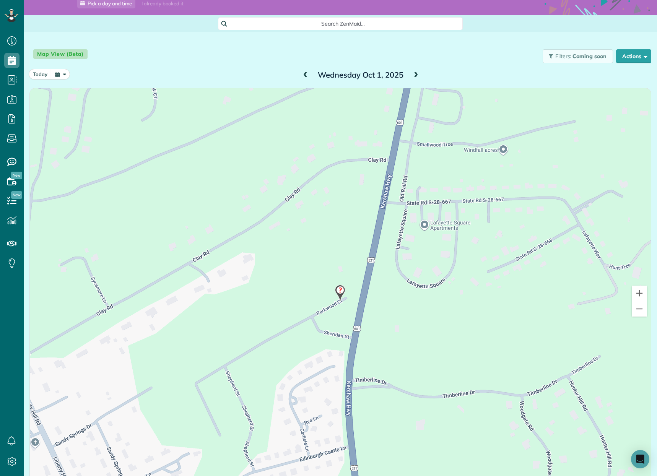
click at [413, 75] on span at bounding box center [416, 75] width 8 height 7
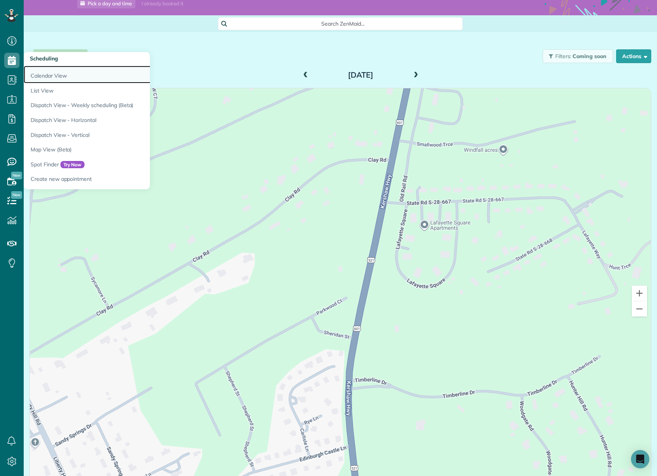
click at [48, 77] on link "Calendar View" at bounding box center [119, 75] width 191 height 18
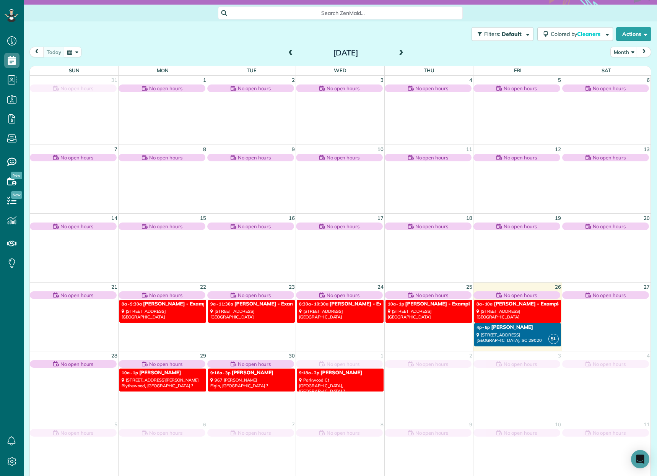
scroll to position [54, 0]
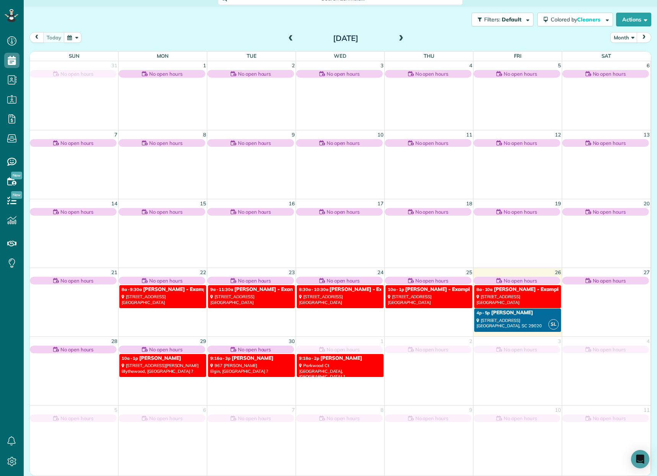
click at [191, 298] on div "[STREET_ADDRESS]" at bounding box center [163, 299] width 82 height 11
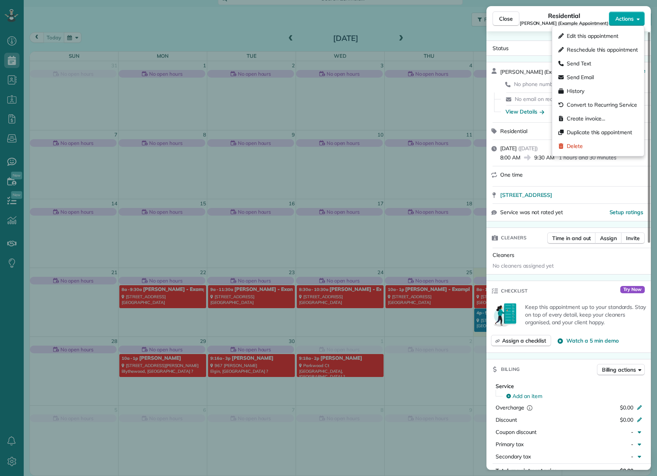
click at [641, 18] on button "Actions" at bounding box center [627, 18] width 36 height 15
click at [583, 145] on span "Delete" at bounding box center [602, 146] width 71 height 8
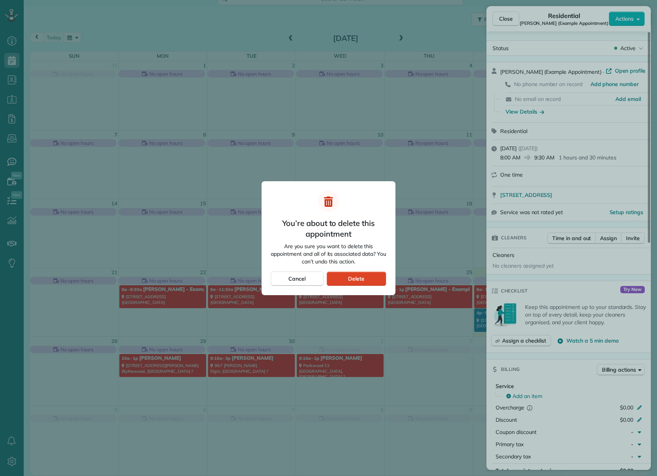
click at [366, 278] on div "Delete" at bounding box center [357, 279] width 60 height 15
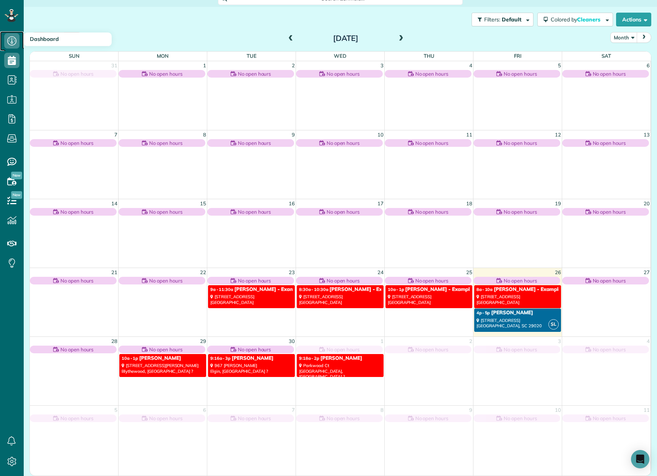
click at [10, 41] on icon at bounding box center [11, 40] width 15 height 15
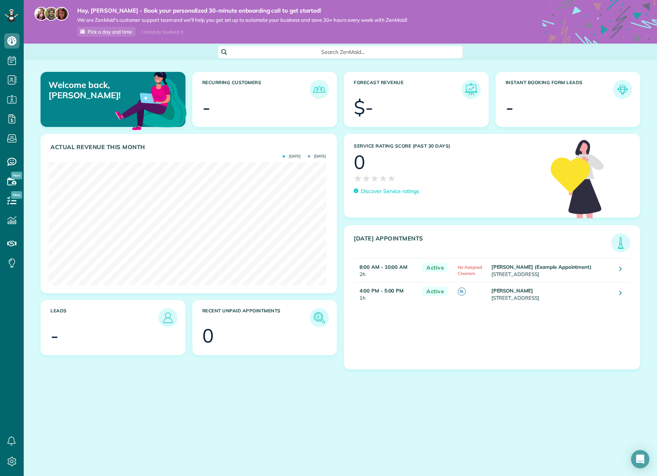
scroll to position [123, 277]
click at [9, 119] on use at bounding box center [11, 118] width 7 height 9
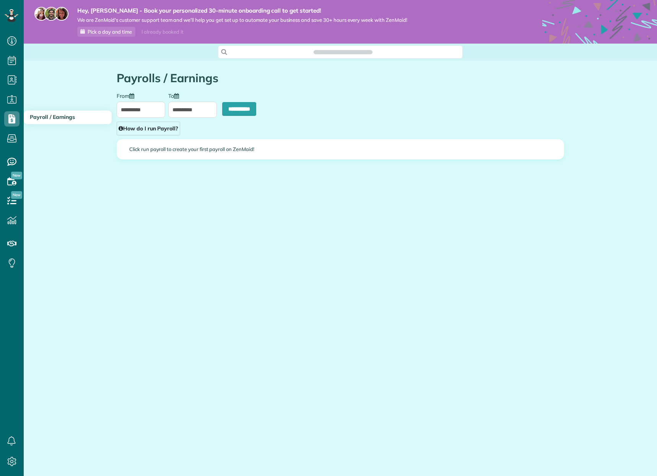
type input "**********"
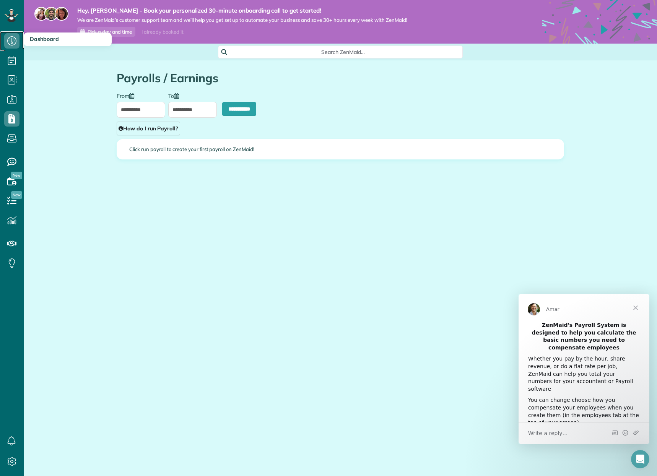
click at [13, 42] on icon at bounding box center [11, 40] width 15 height 15
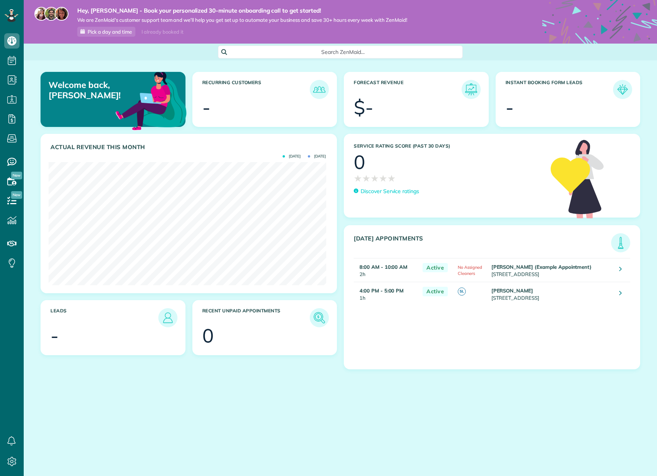
scroll to position [123, 277]
click at [318, 88] on img at bounding box center [320, 90] width 18 height 18
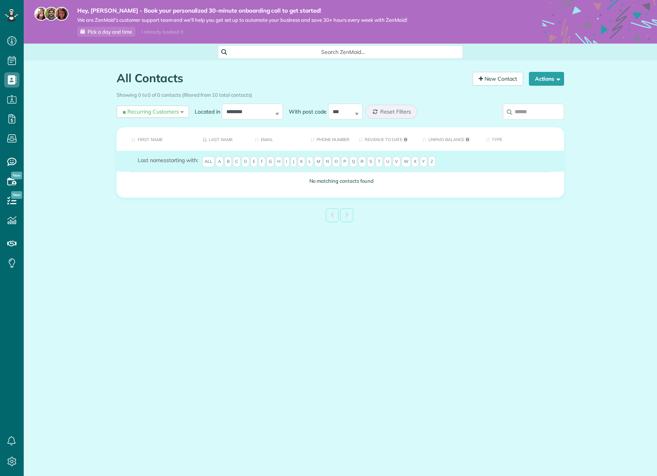
scroll to position [3, 3]
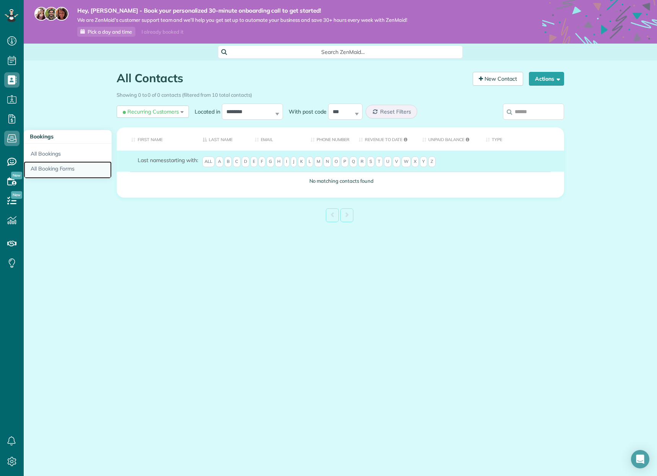
click at [59, 169] on link "All Booking Forms" at bounding box center [68, 170] width 88 height 18
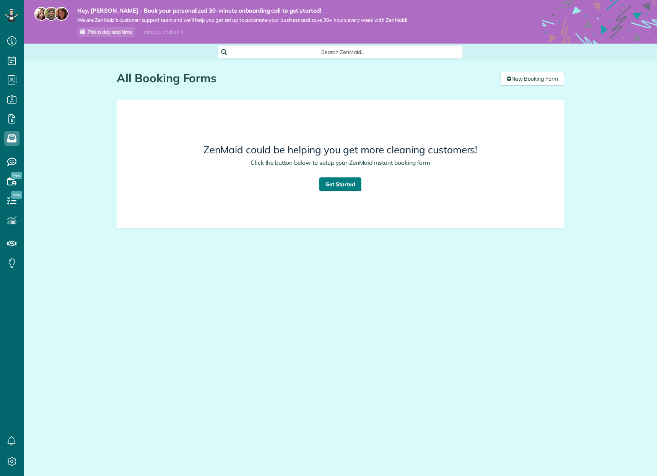
scroll to position [3, 3]
click at [334, 183] on link "Get Started" at bounding box center [340, 184] width 42 height 14
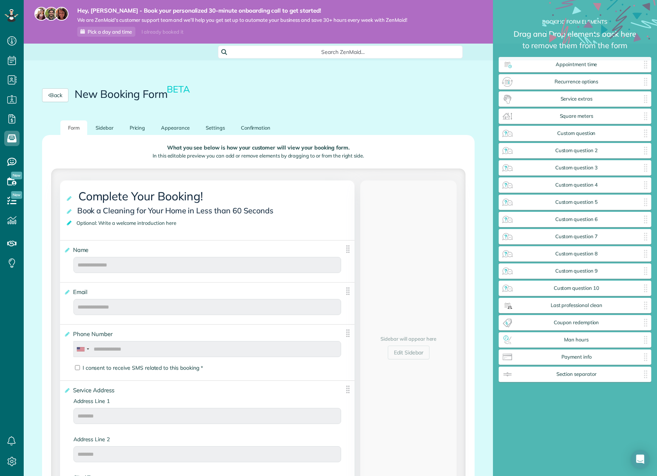
scroll to position [495, 153]
click at [70, 223] on icon at bounding box center [70, 222] width 8 height 5
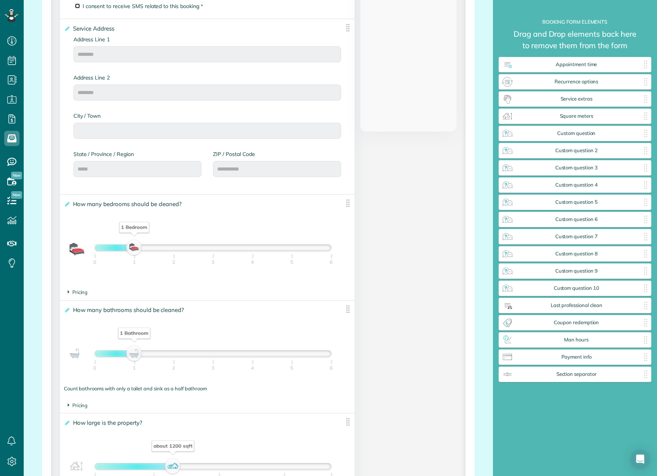
scroll to position [497, 0]
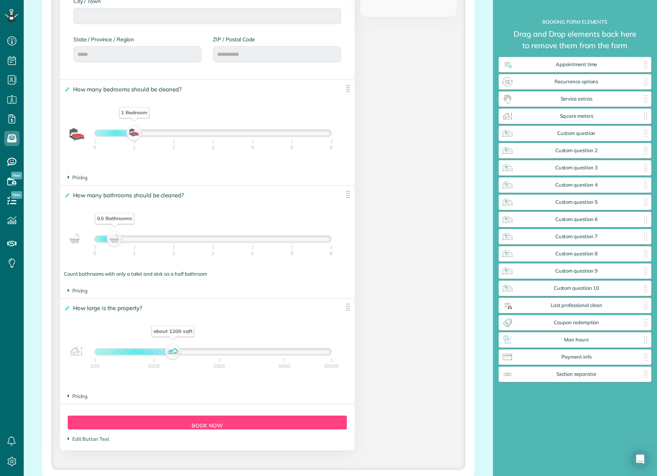
drag, startPoint x: 131, startPoint y: 239, endPoint x: 81, endPoint y: 237, distance: 49.8
click at [81, 237] on div "0.5 Bathrooms 0 1 2 3 4 5 6" at bounding box center [207, 241] width 287 height 22
click at [89, 236] on div "No Bathrooms" at bounding box center [94, 239] width 13 height 11
drag, startPoint x: 93, startPoint y: 235, endPoint x: 141, endPoint y: 243, distance: 48.7
click at [141, 243] on div "1 Bathroom 0 1 2 3 4 5 6" at bounding box center [213, 239] width 238 height 7
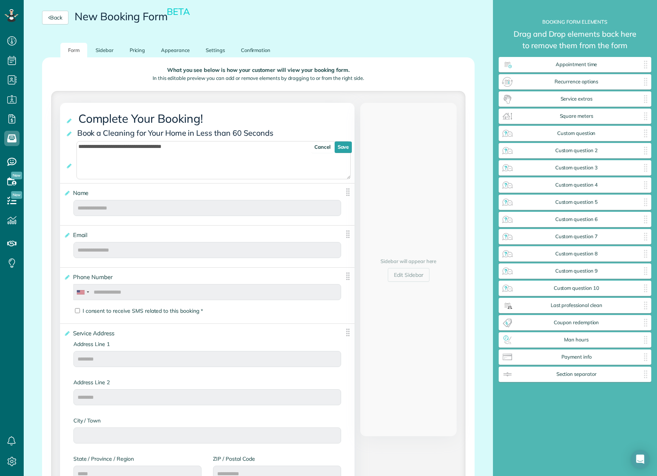
scroll to position [76, 0]
click at [324, 148] on link "Cancel" at bounding box center [322, 148] width 22 height 11
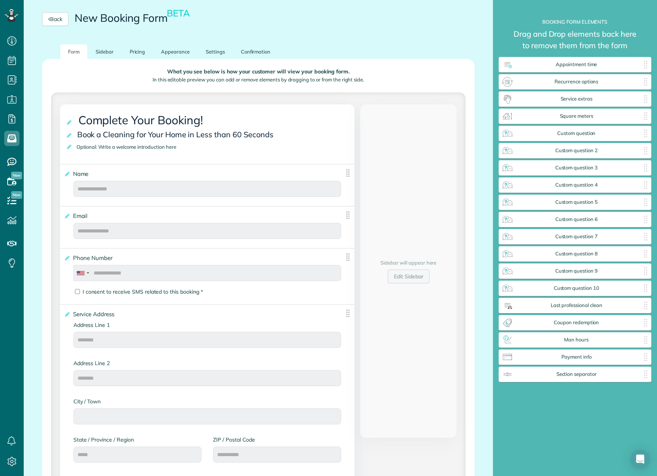
click at [404, 279] on link "Edit Sidebar" at bounding box center [409, 277] width 42 height 14
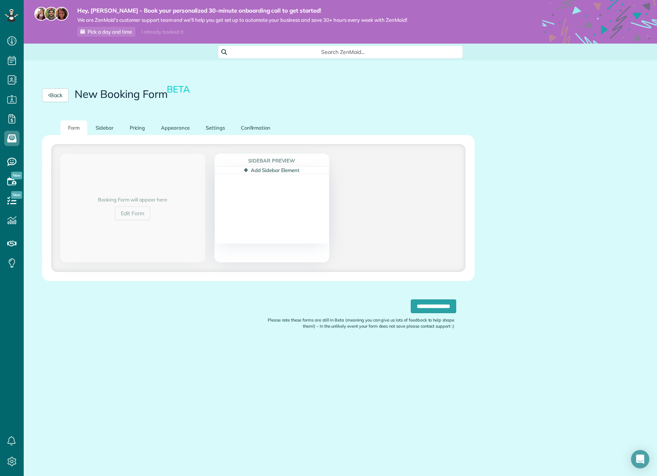
scroll to position [0, 0]
